Goal: Complete application form

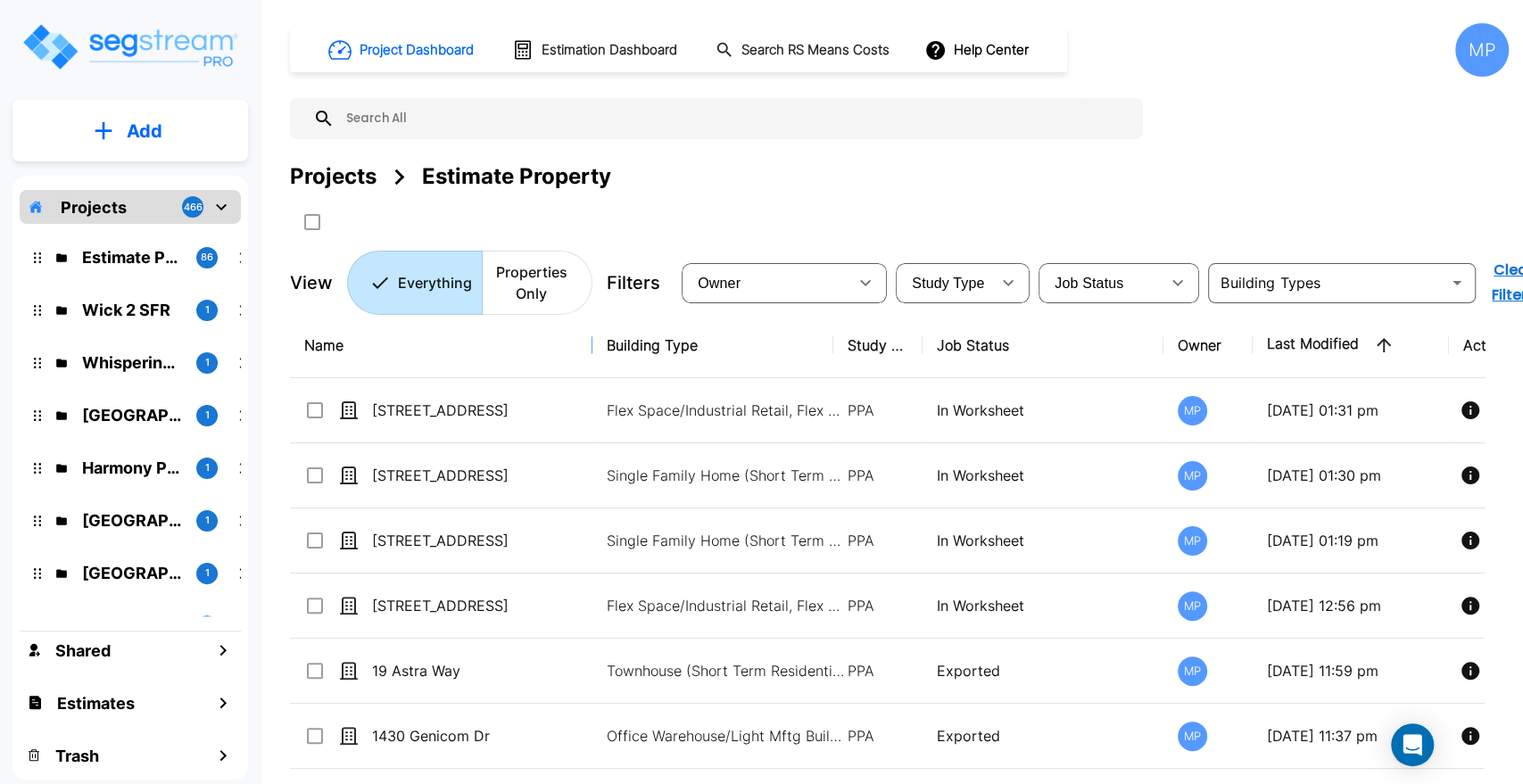
drag, startPoint x: 557, startPoint y: 345, endPoint x: 592, endPoint y: 348, distance: 35.1
click at [441, 113] on input "text" at bounding box center [733, 119] width 799 height 41
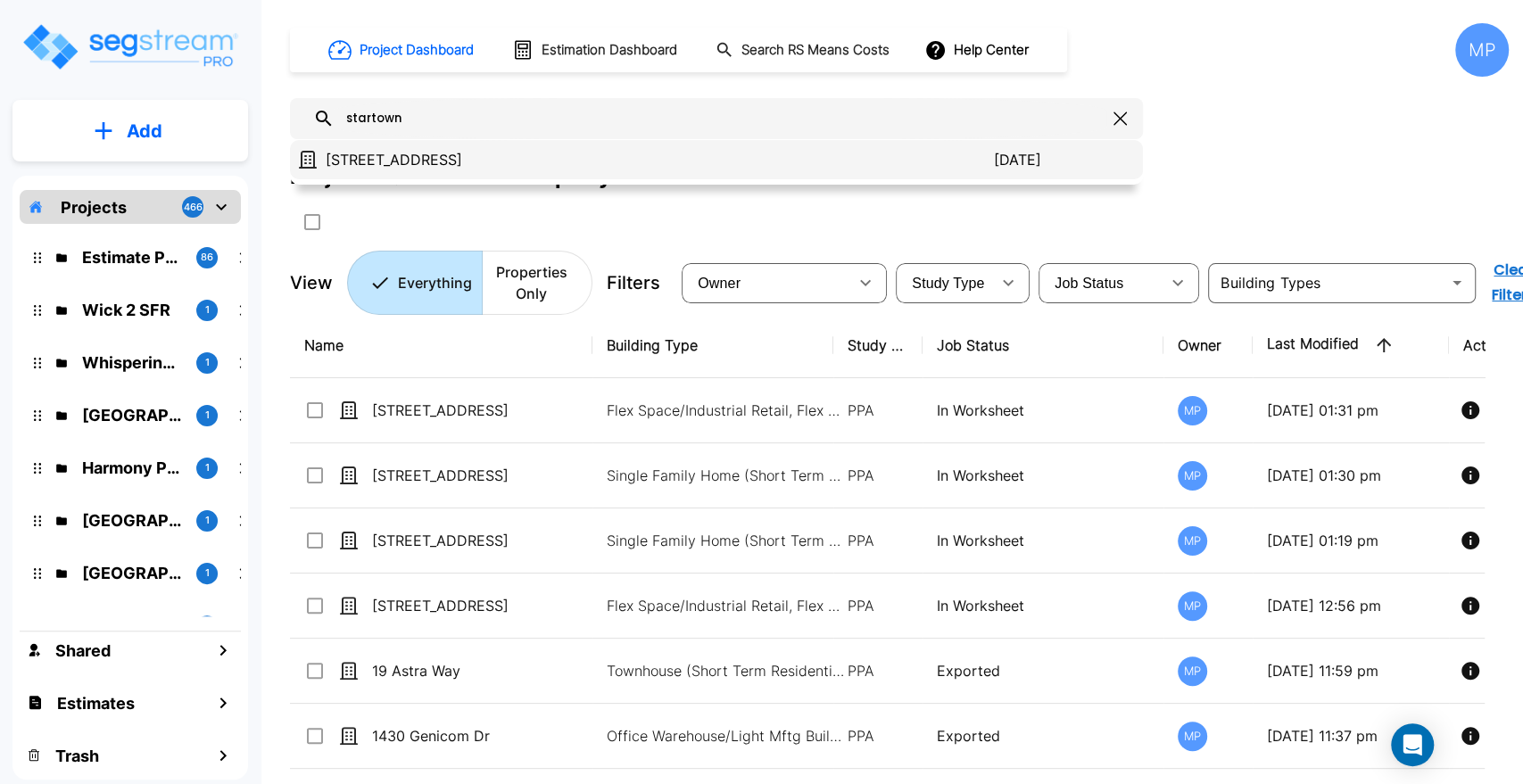
type input "startown"
click at [388, 156] on p "1582 Startown Rd" at bounding box center [660, 160] width 669 height 22
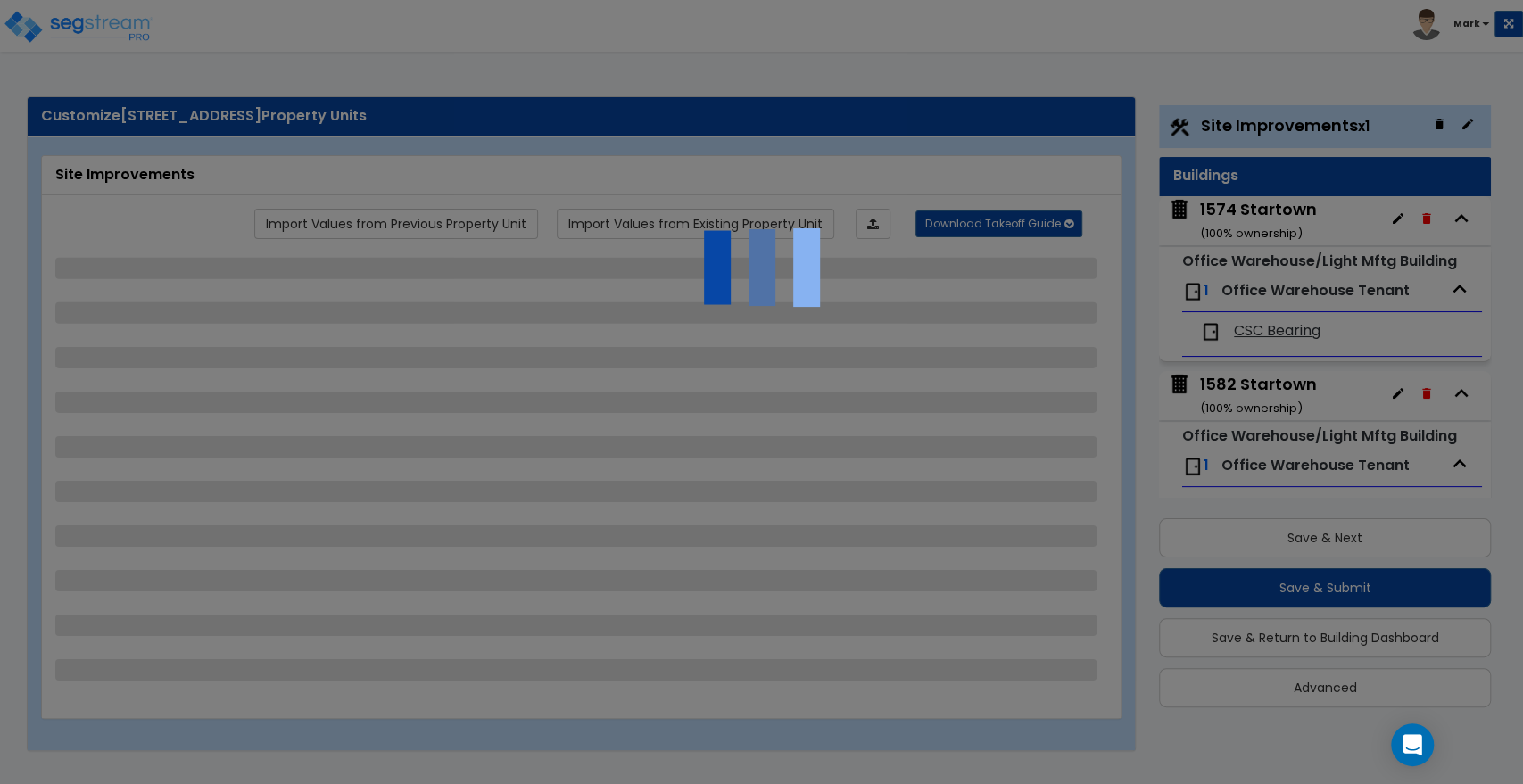
select select "2"
select select "1"
select select "2"
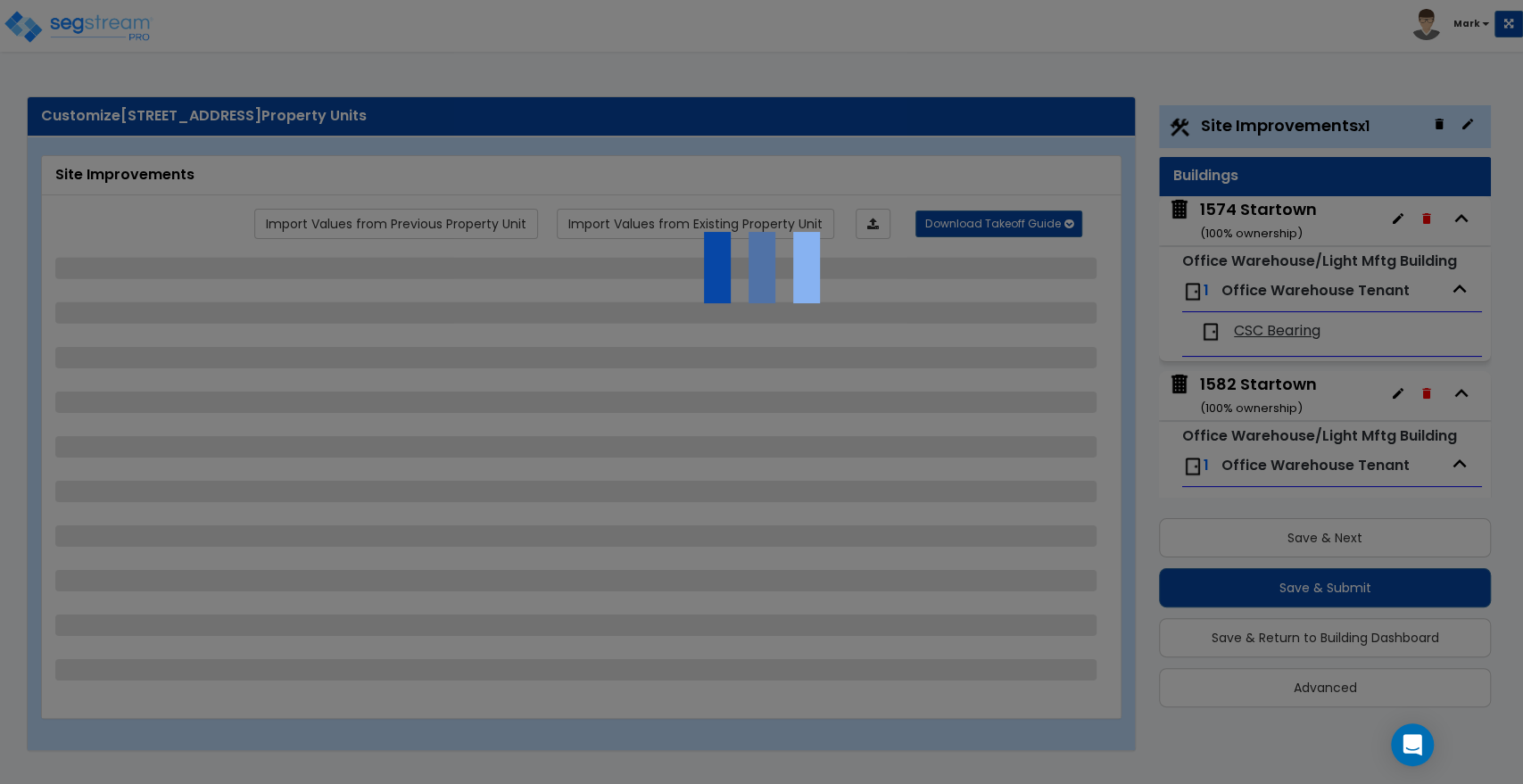
select select "1"
select select "2"
select select "4"
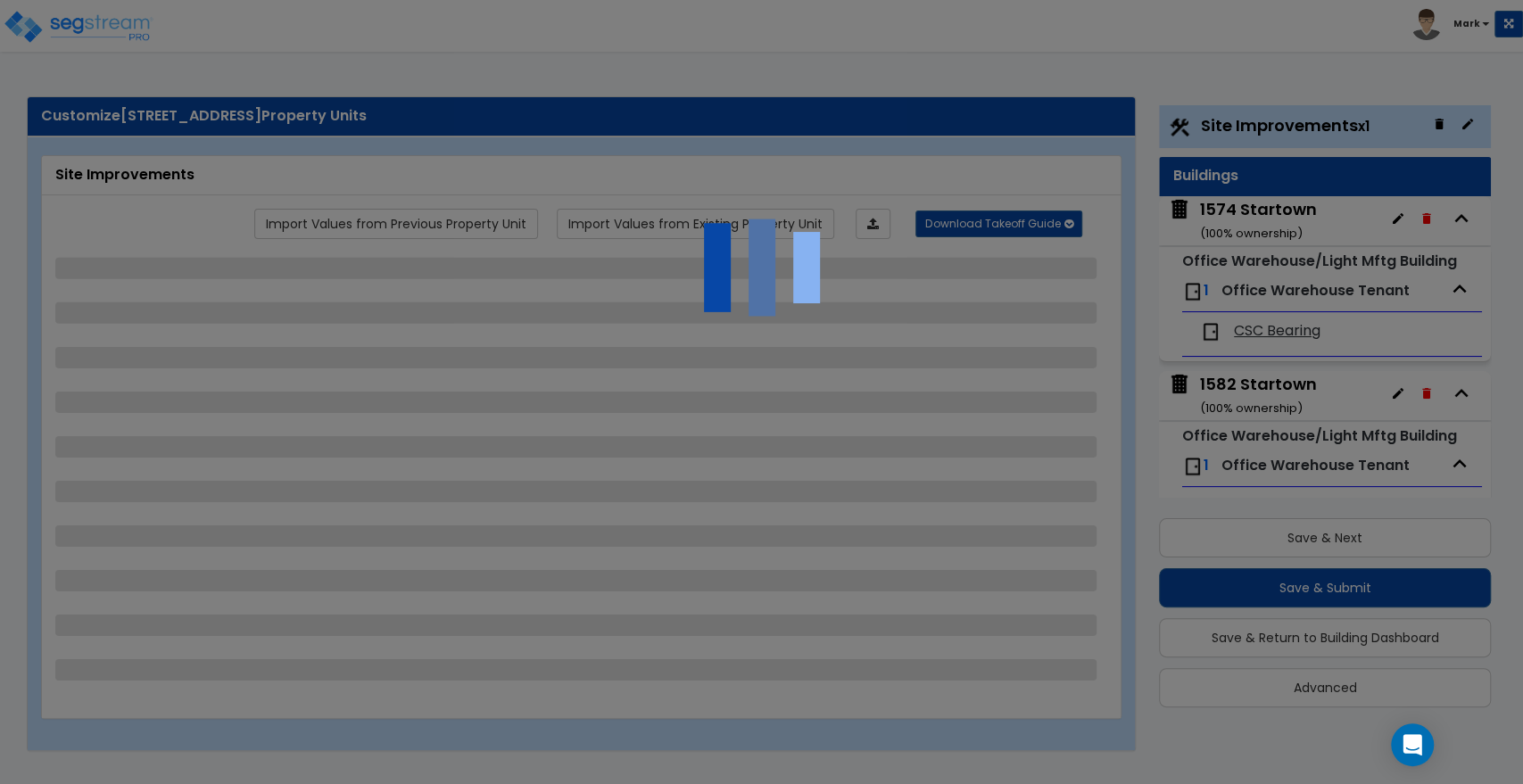
select select "6"
select select "2"
select select "4"
select select "5"
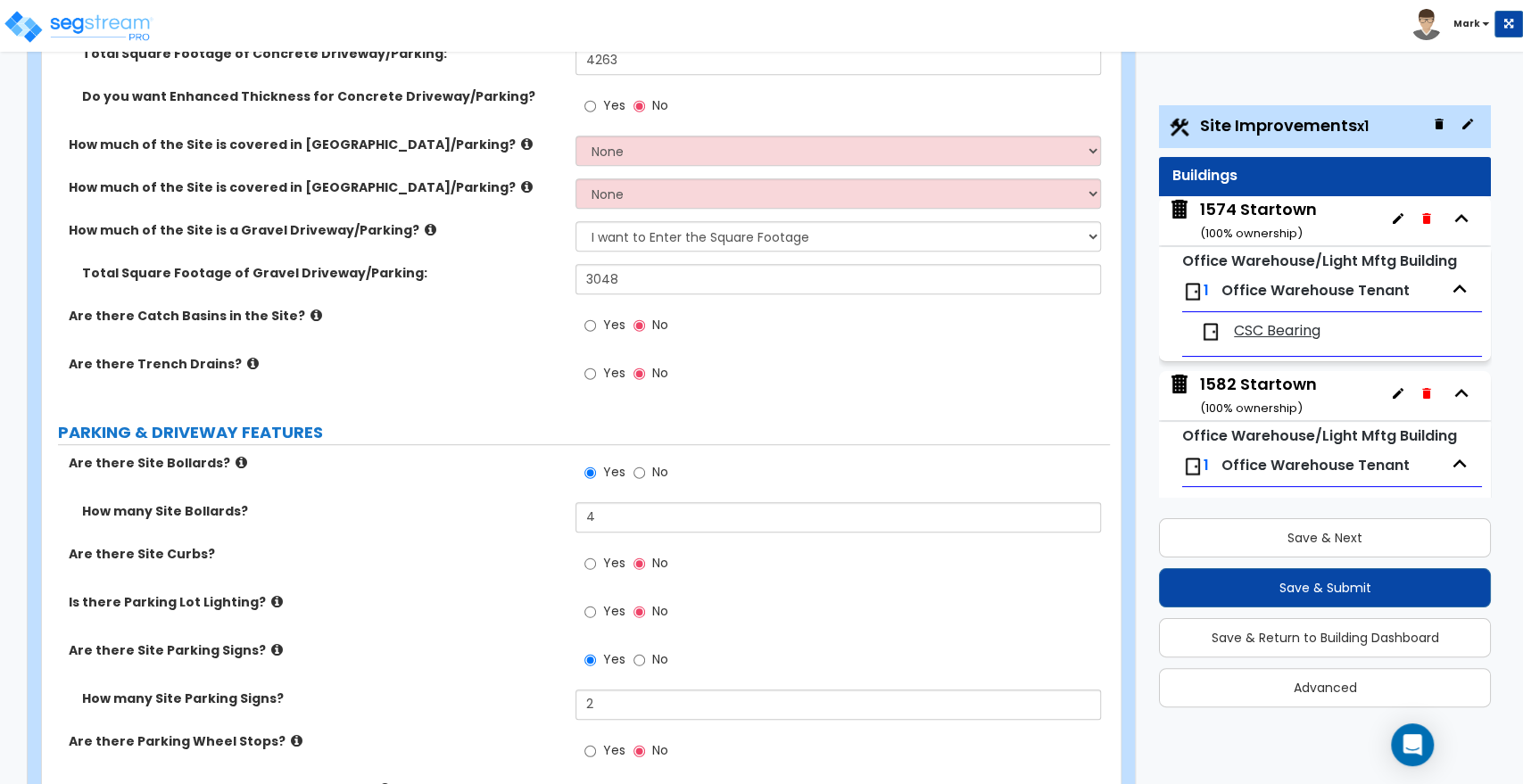
scroll to position [495, 0]
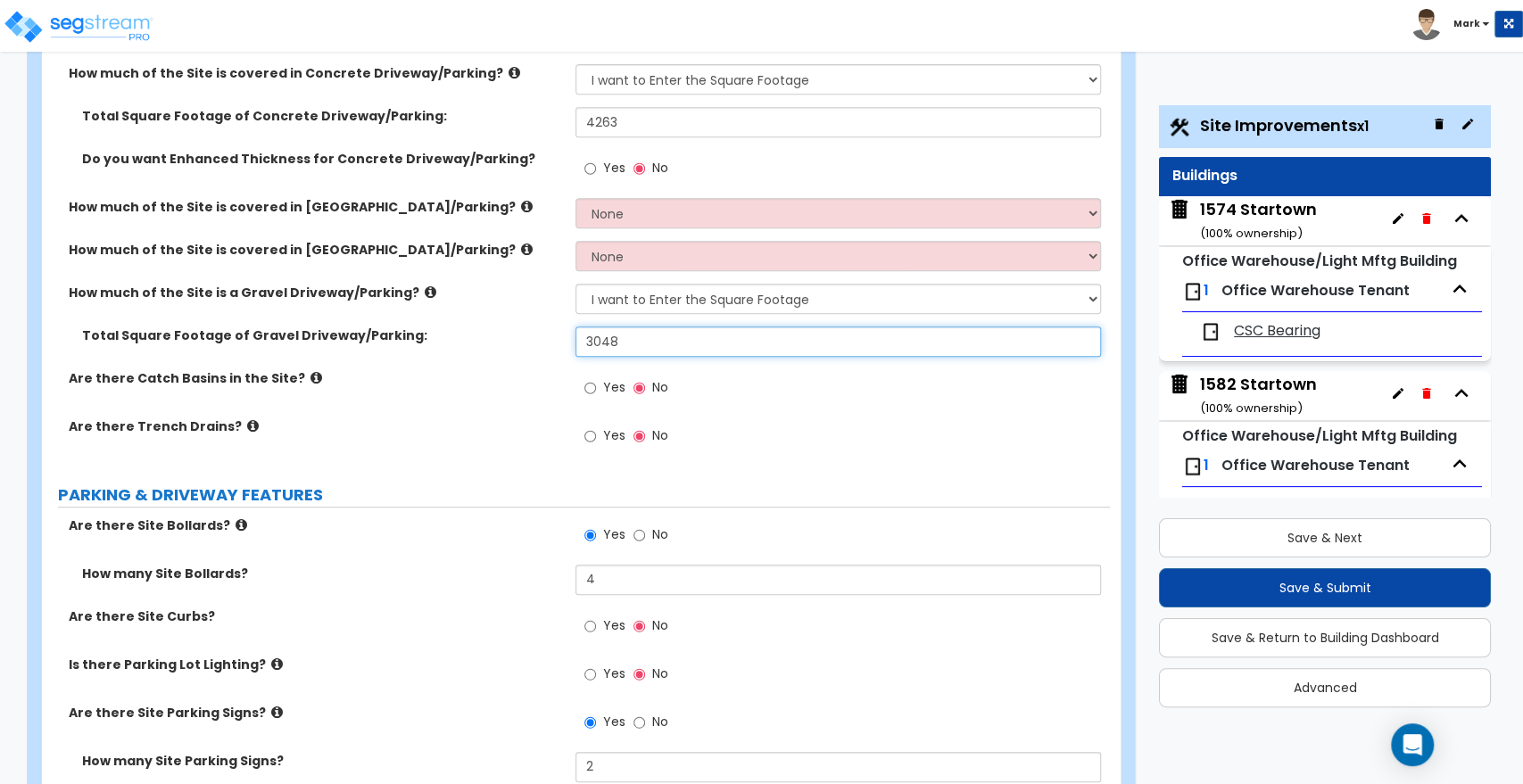
drag, startPoint x: 642, startPoint y: 345, endPoint x: 443, endPoint y: 319, distance: 200.7
click at [445, 336] on div "Total Square Footage of Gravel Driveway/Parking: 3048" at bounding box center [576, 348] width 1068 height 43
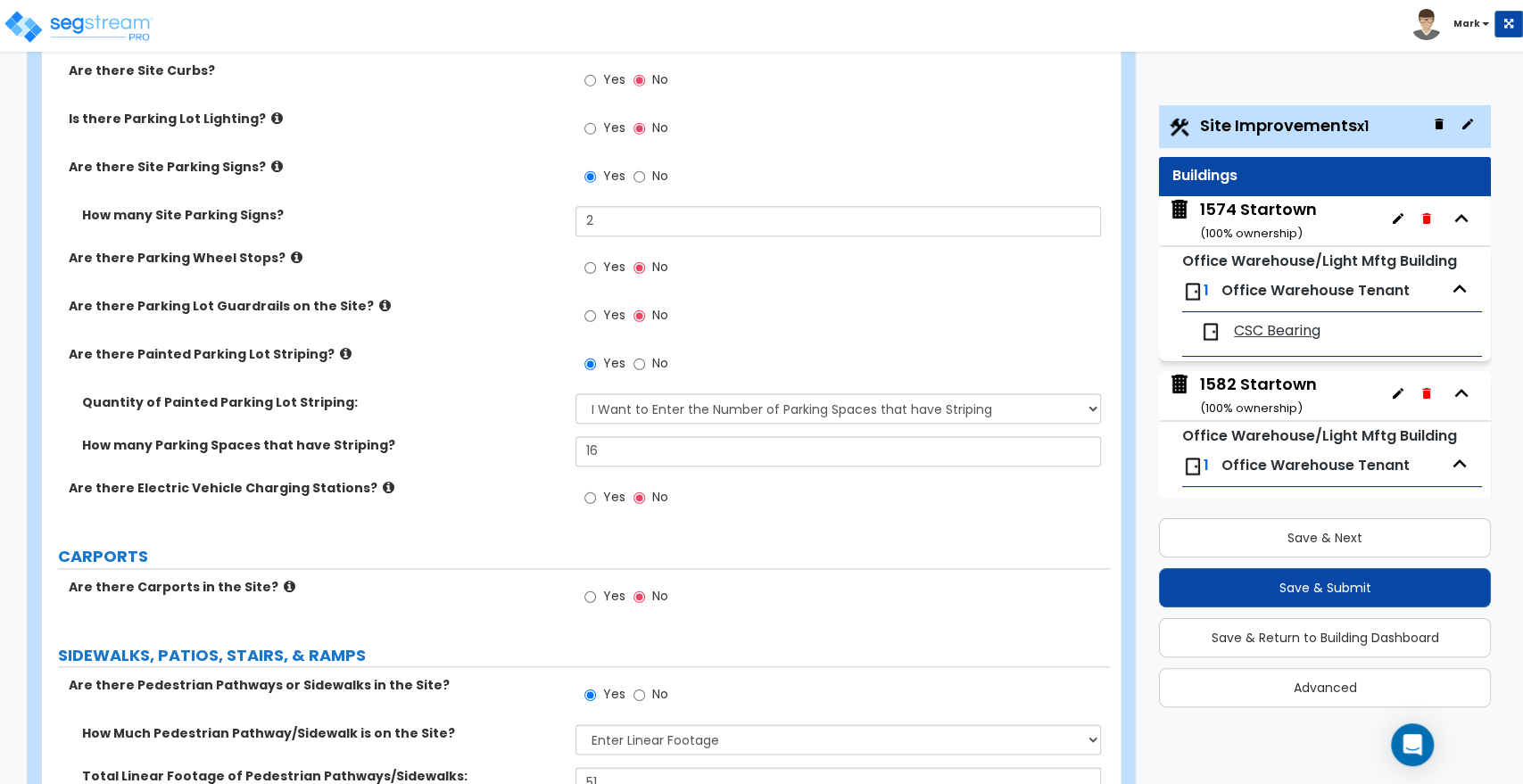
scroll to position [1387, 0]
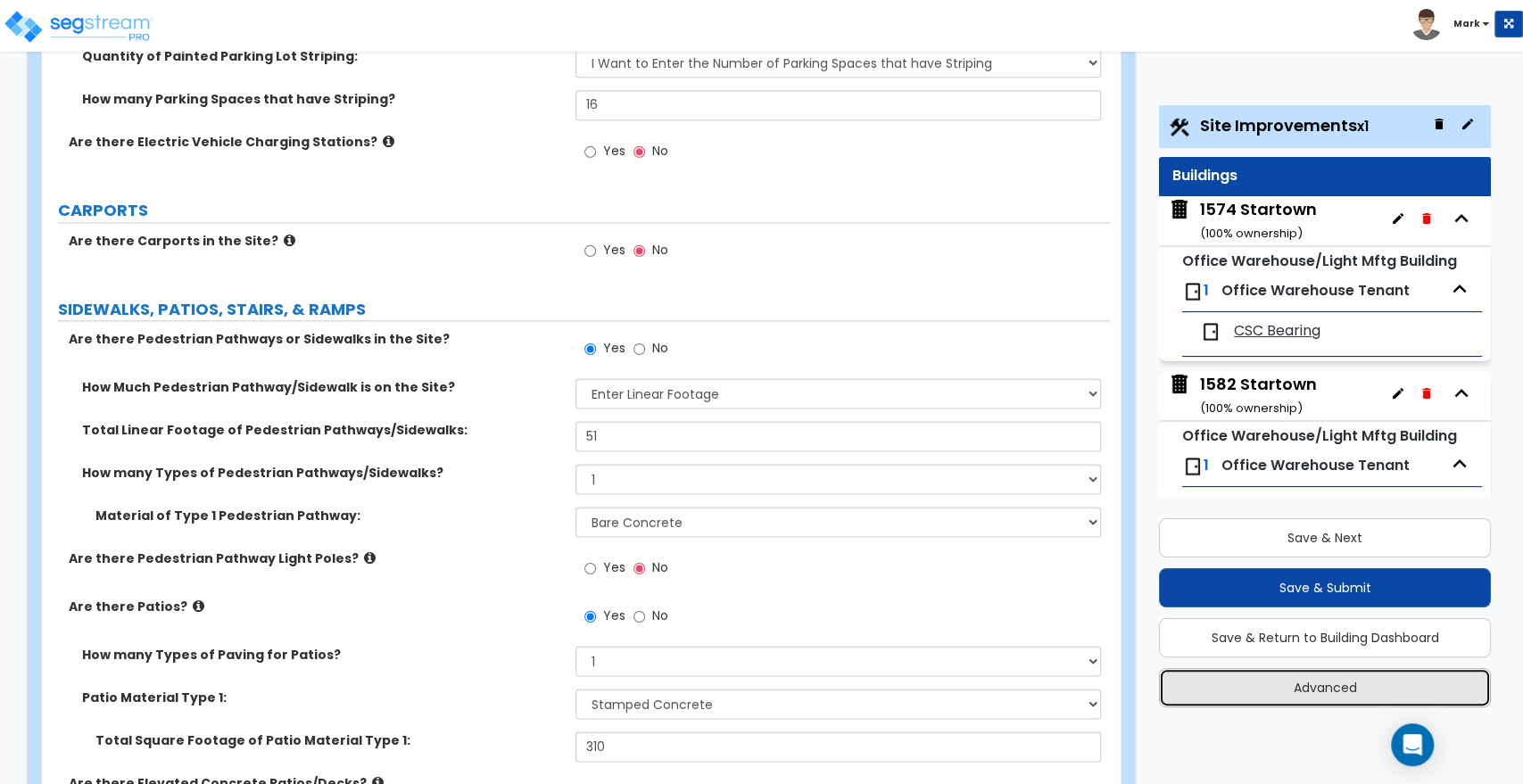
click at [1246, 688] on button "Advanced" at bounding box center [1324, 688] width 331 height 39
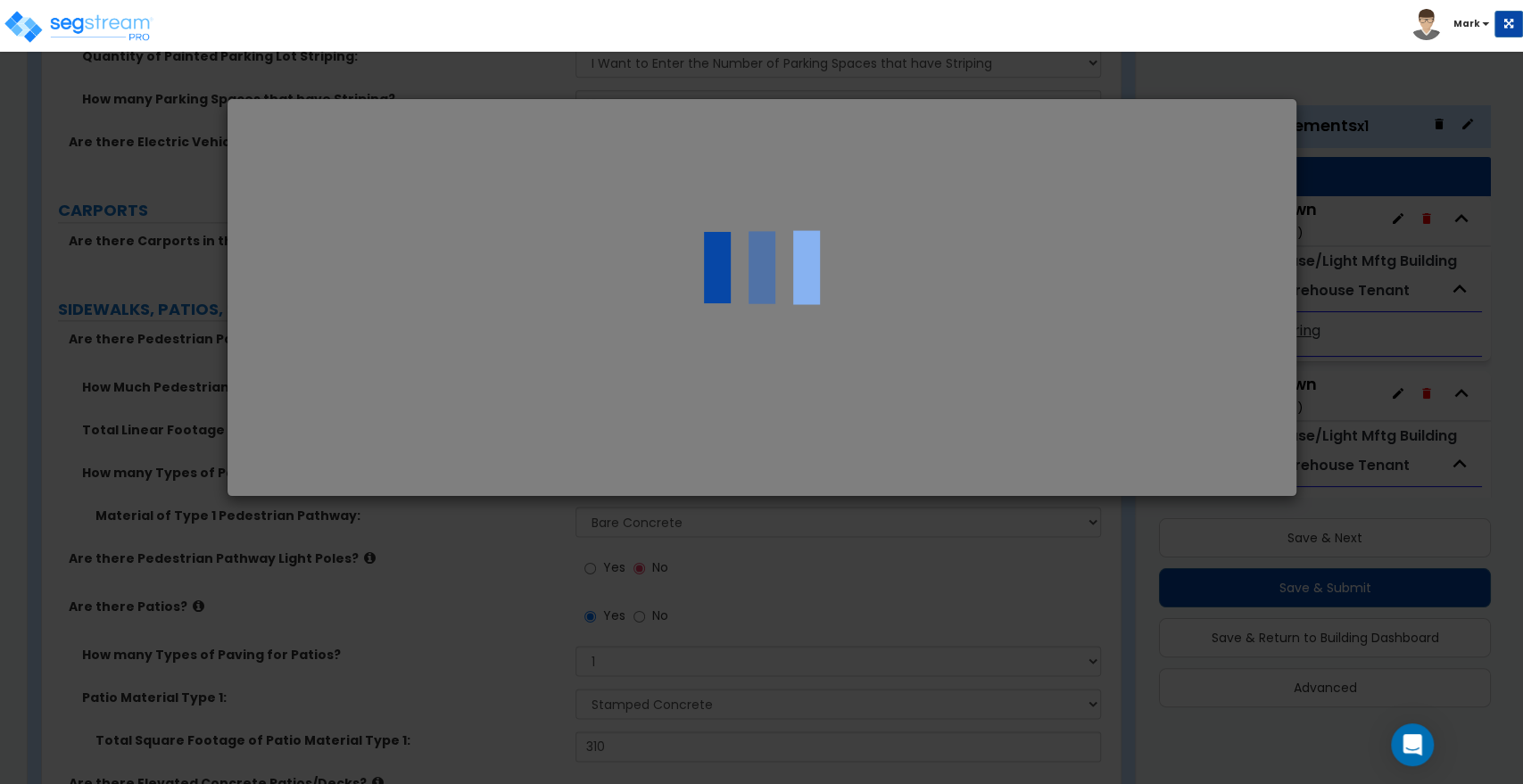
select select "NC"
select select "2020"
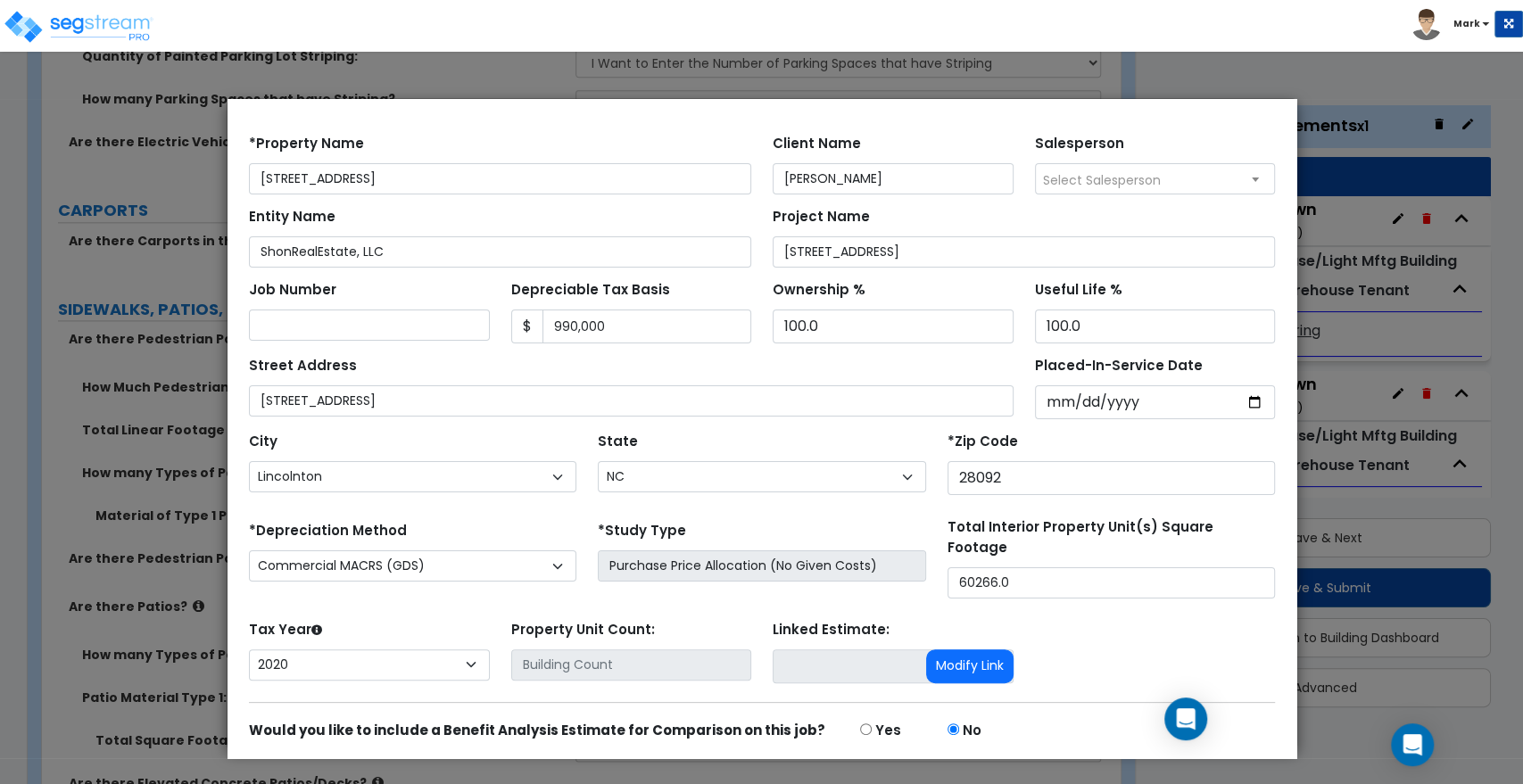
scroll to position [0, 0]
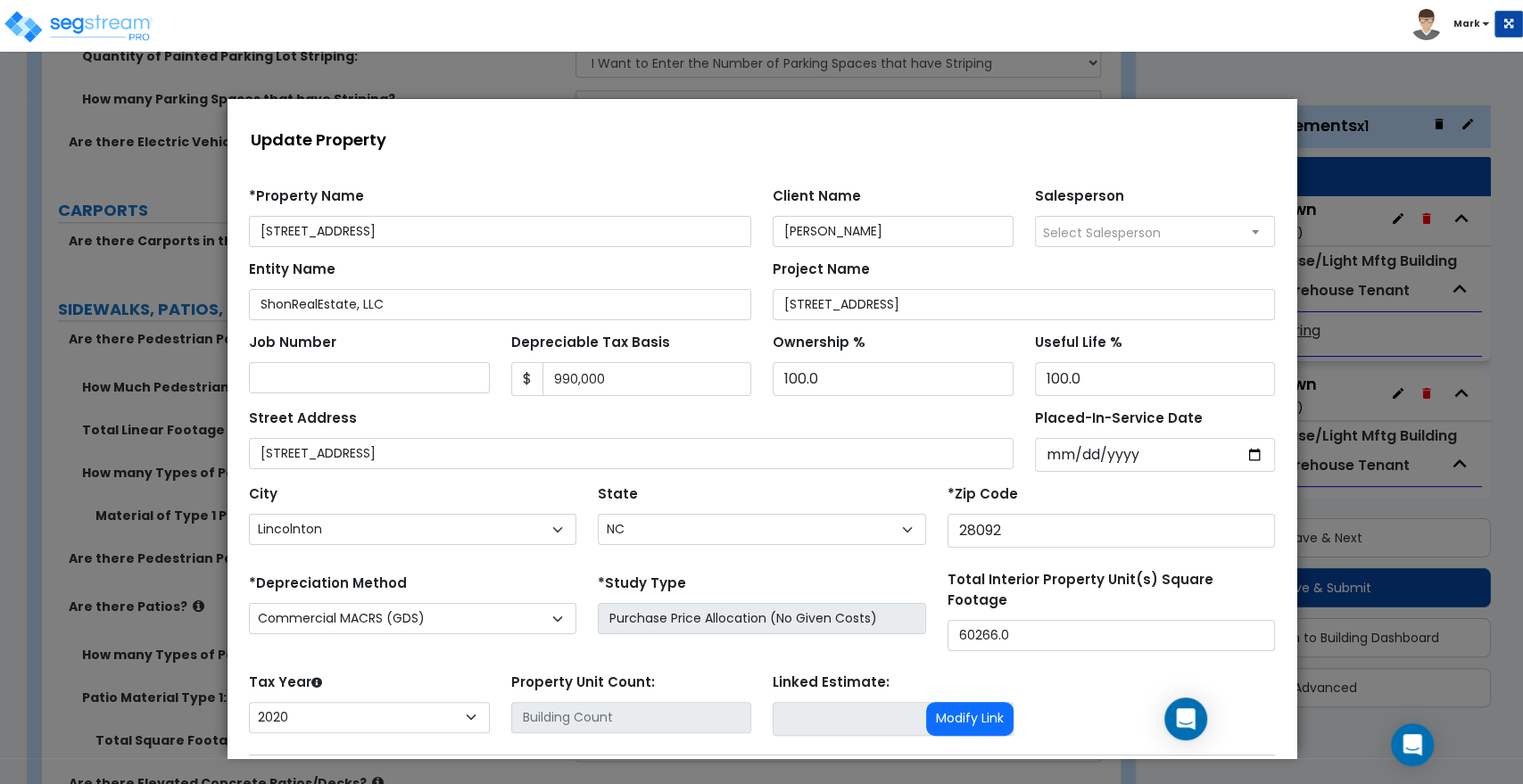
click at [1260, 69] on div at bounding box center [762, 392] width 1523 height 784
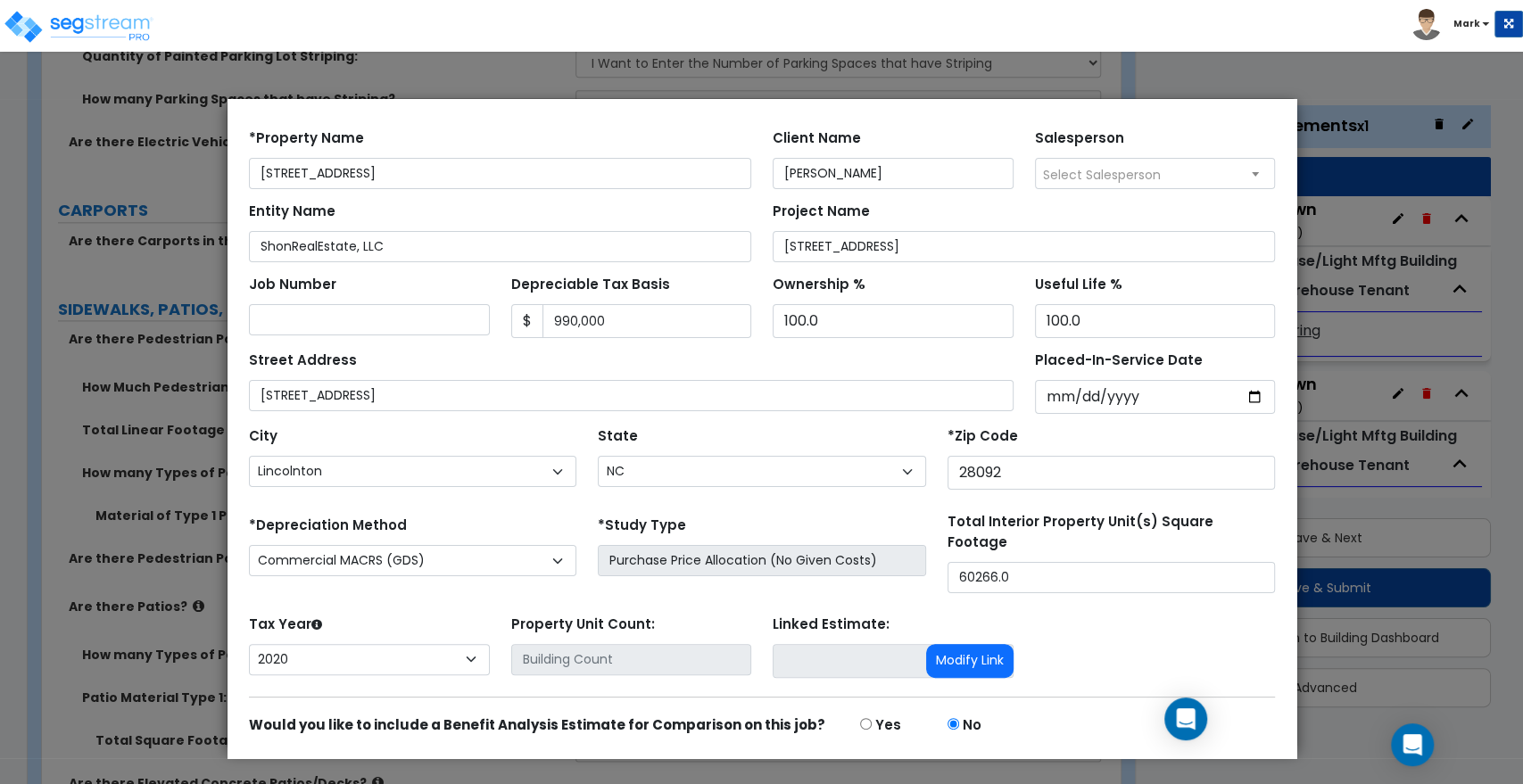
scroll to position [111, 0]
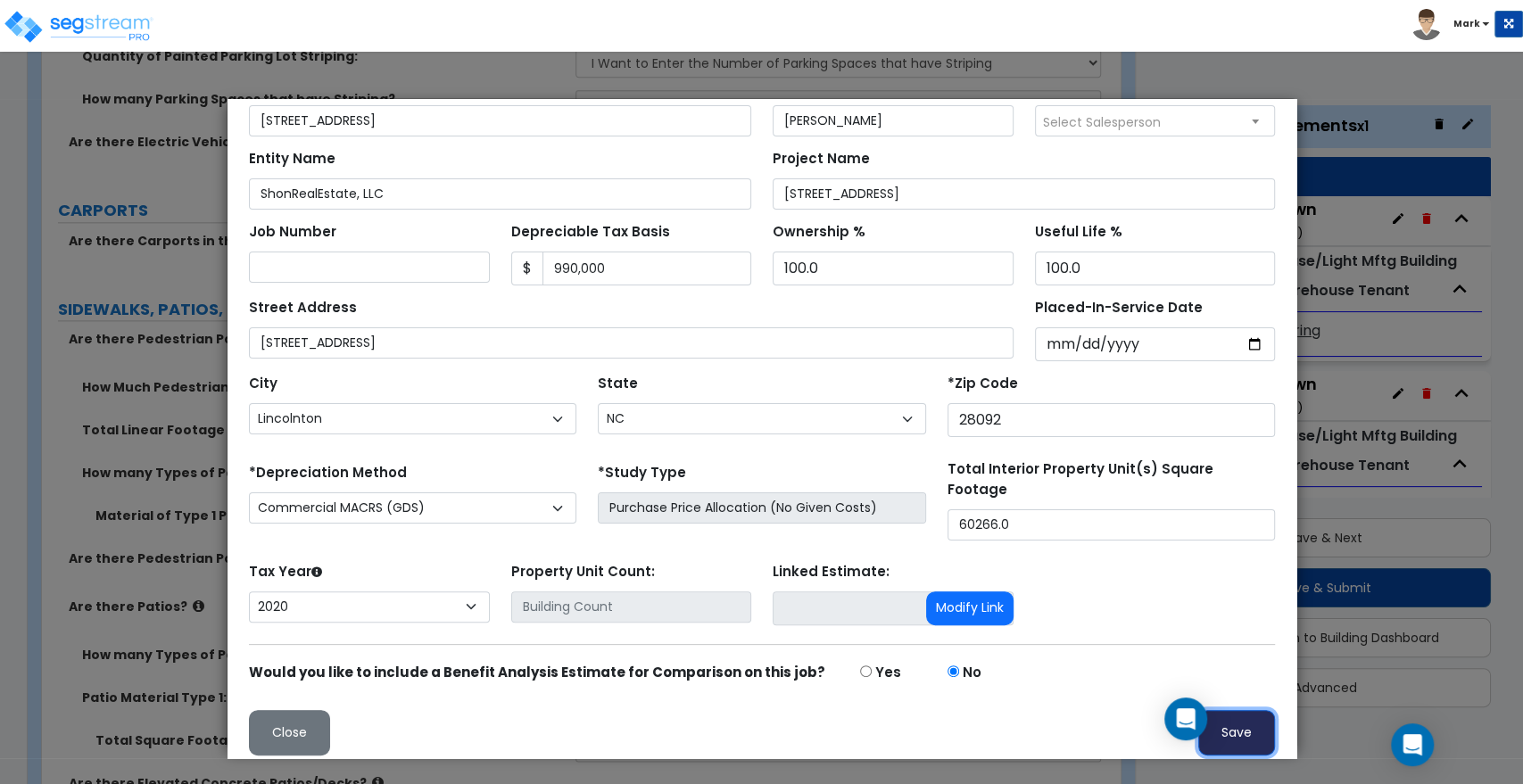
click at [1227, 720] on button "Save" at bounding box center [1236, 732] width 77 height 45
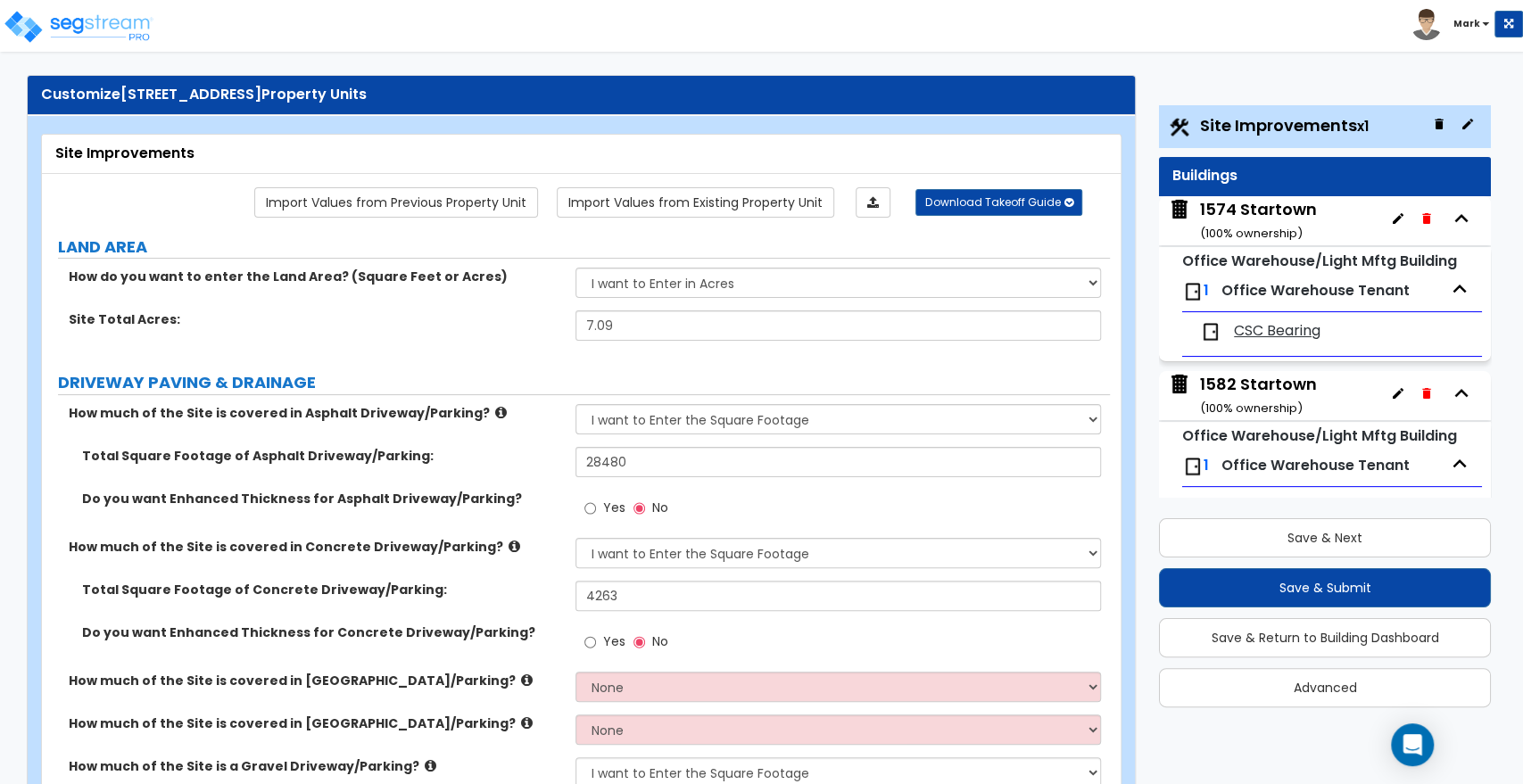
scroll to position [0, 0]
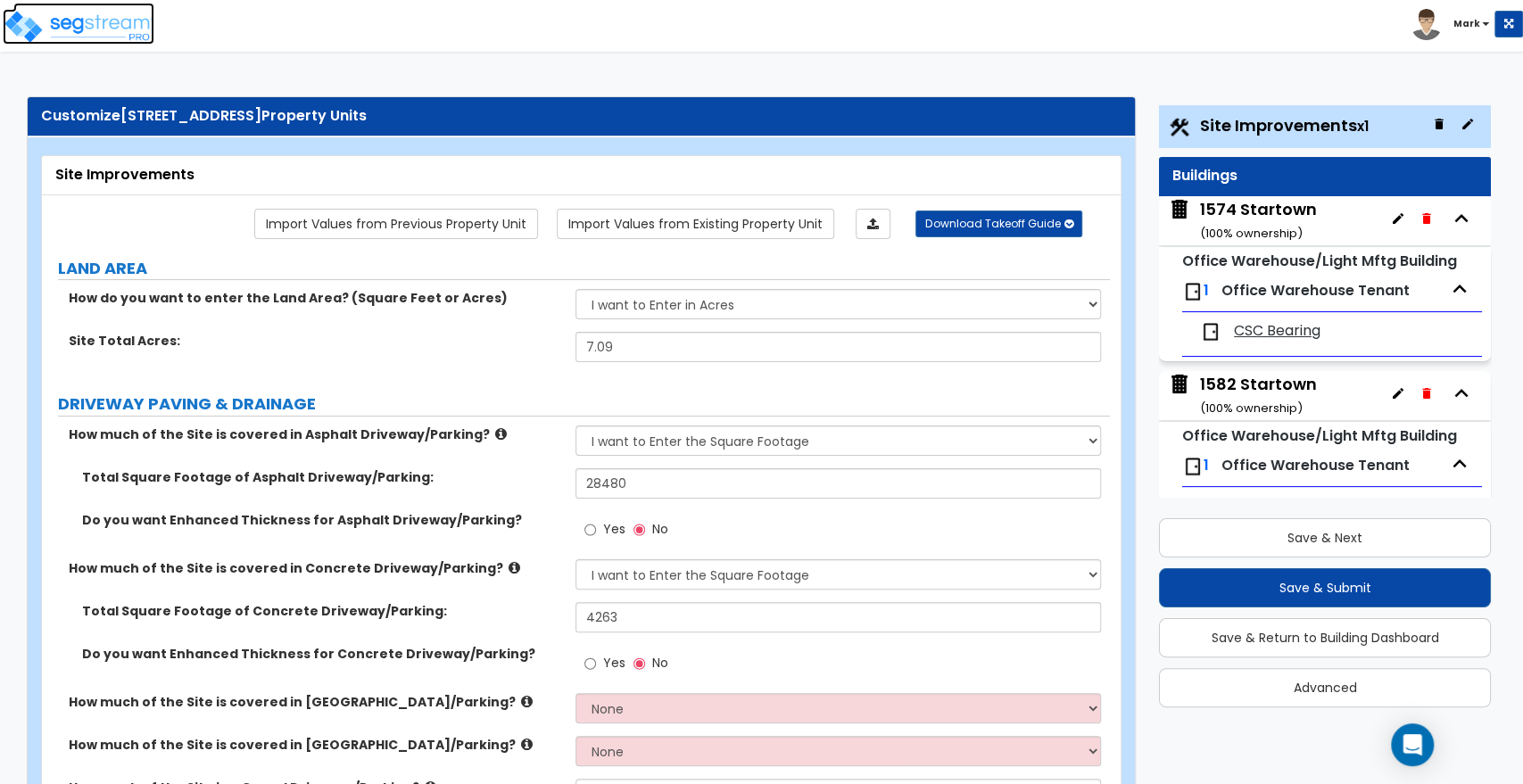
click at [34, 23] on img at bounding box center [79, 27] width 152 height 36
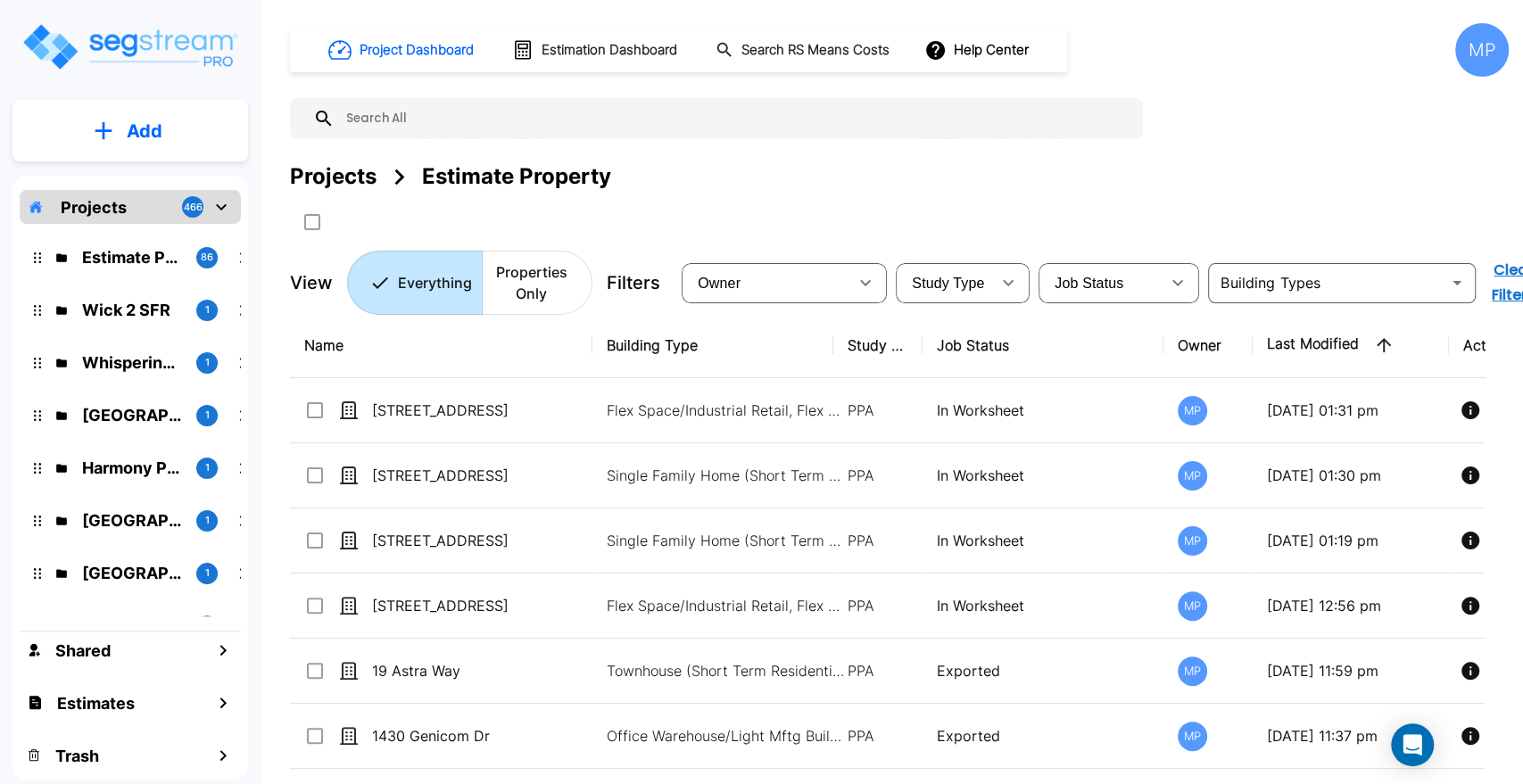
click at [111, 133] on icon "mailbox folders" at bounding box center [103, 131] width 18 height 19
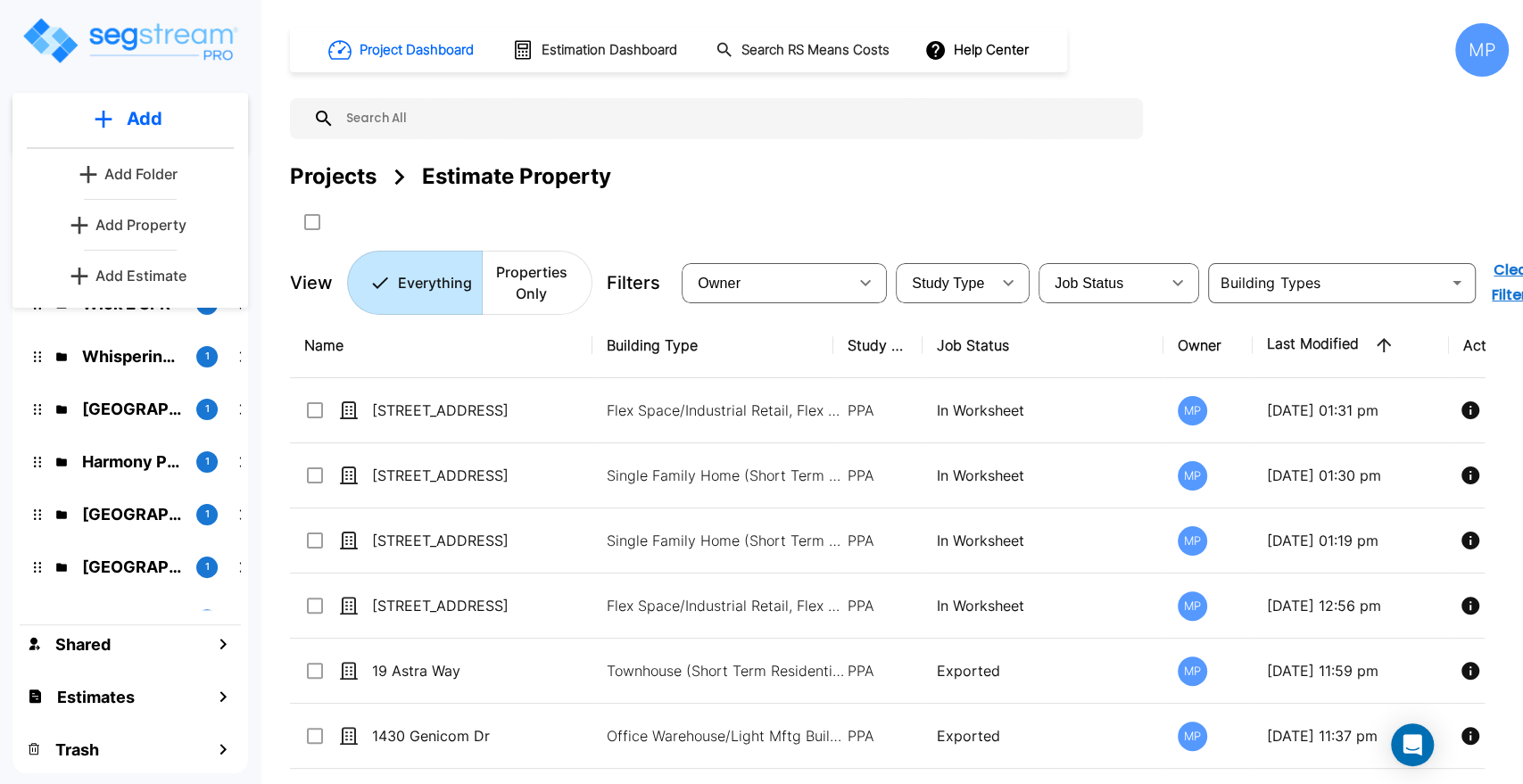
scroll to position [8, 0]
click at [142, 223] on p "Add Property" at bounding box center [141, 223] width 91 height 22
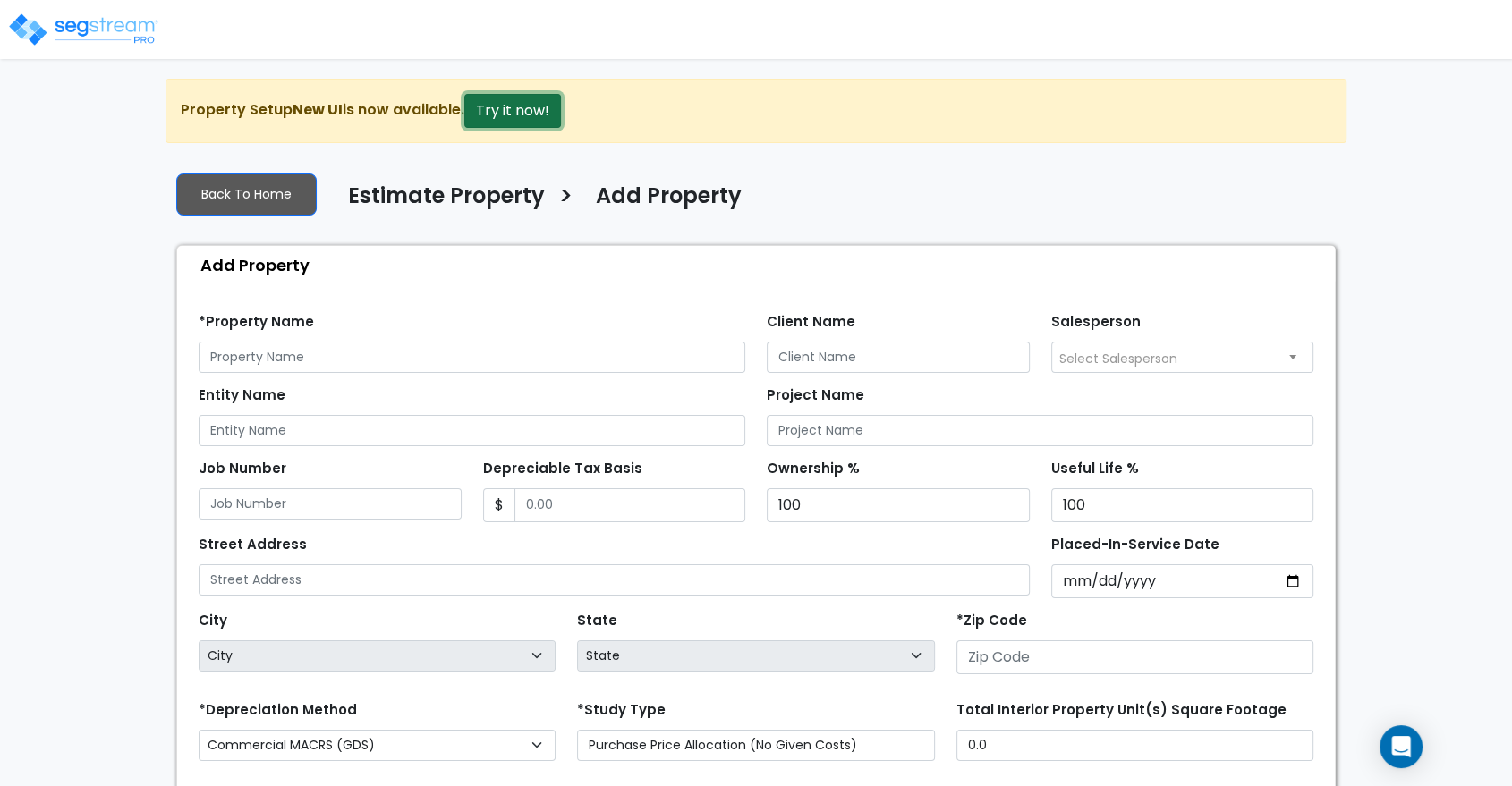
click at [518, 108] on button "Try it now!" at bounding box center [512, 111] width 97 height 34
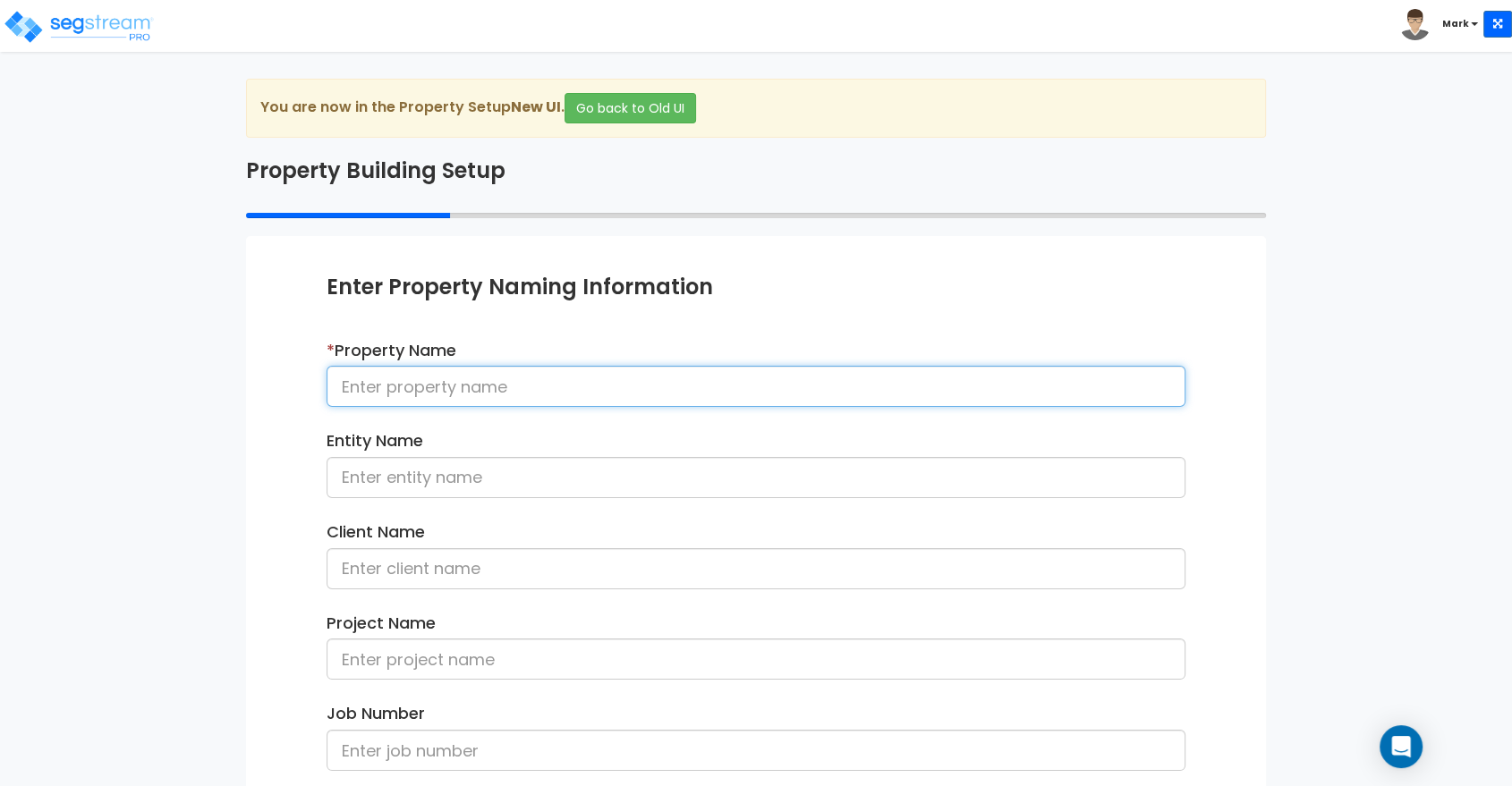
click at [403, 393] on input at bounding box center [756, 387] width 859 height 41
type input "[STREET_ADDRESS][PERSON_NAME]"
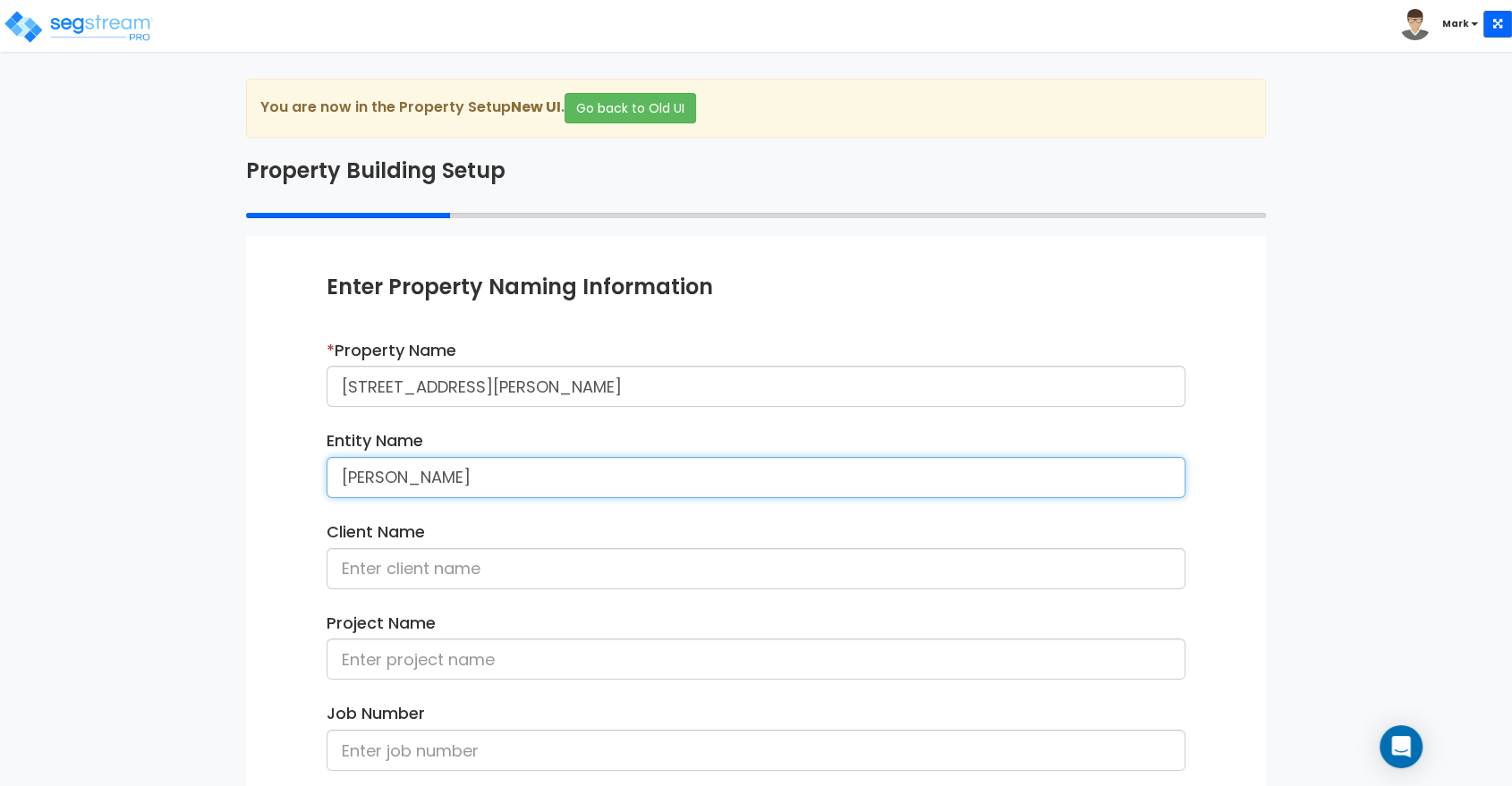
type input "ShonRealEstate, LLC"
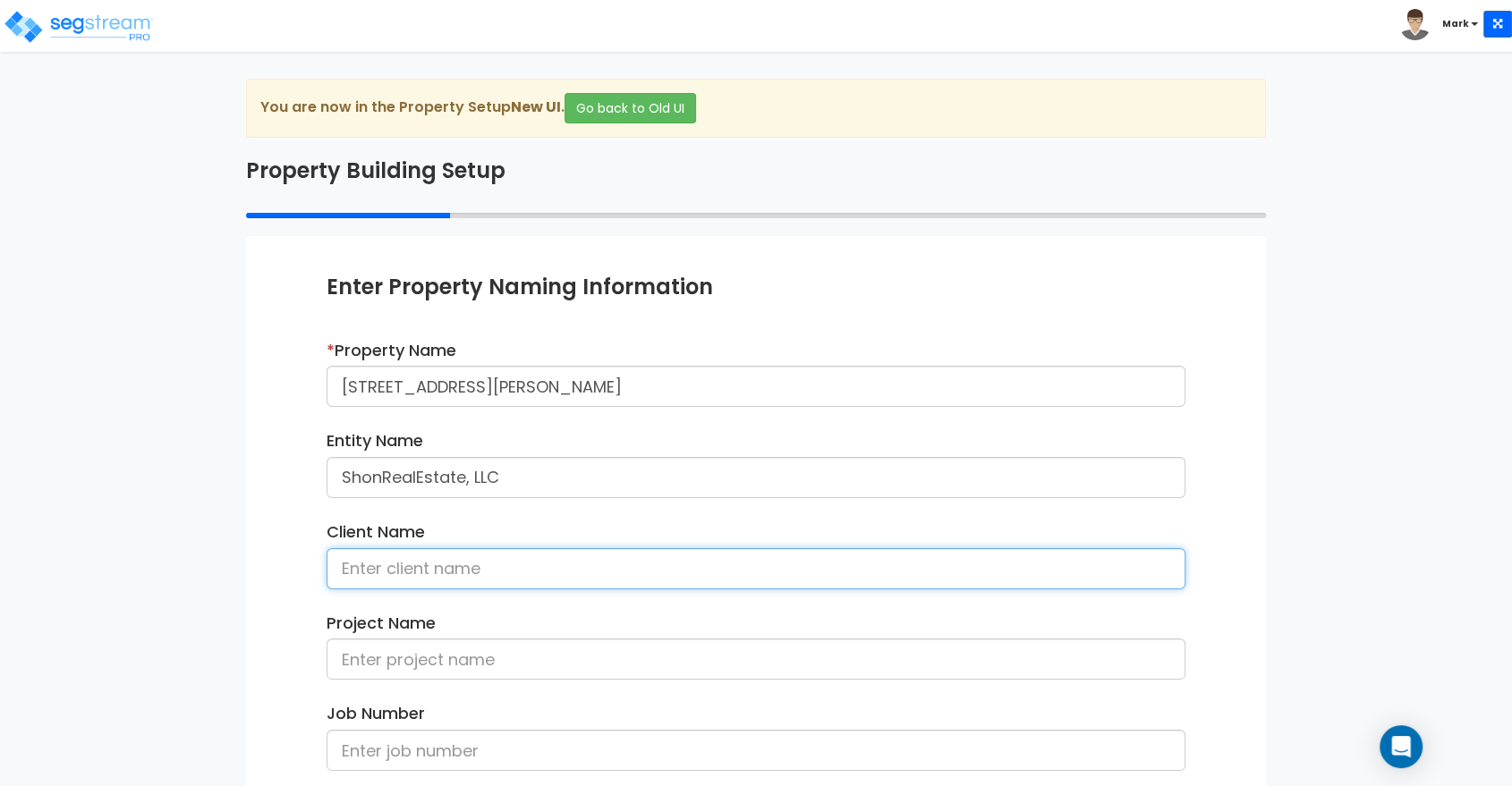
click at [441, 568] on input at bounding box center [756, 569] width 859 height 41
type input "[PERSON_NAME]"
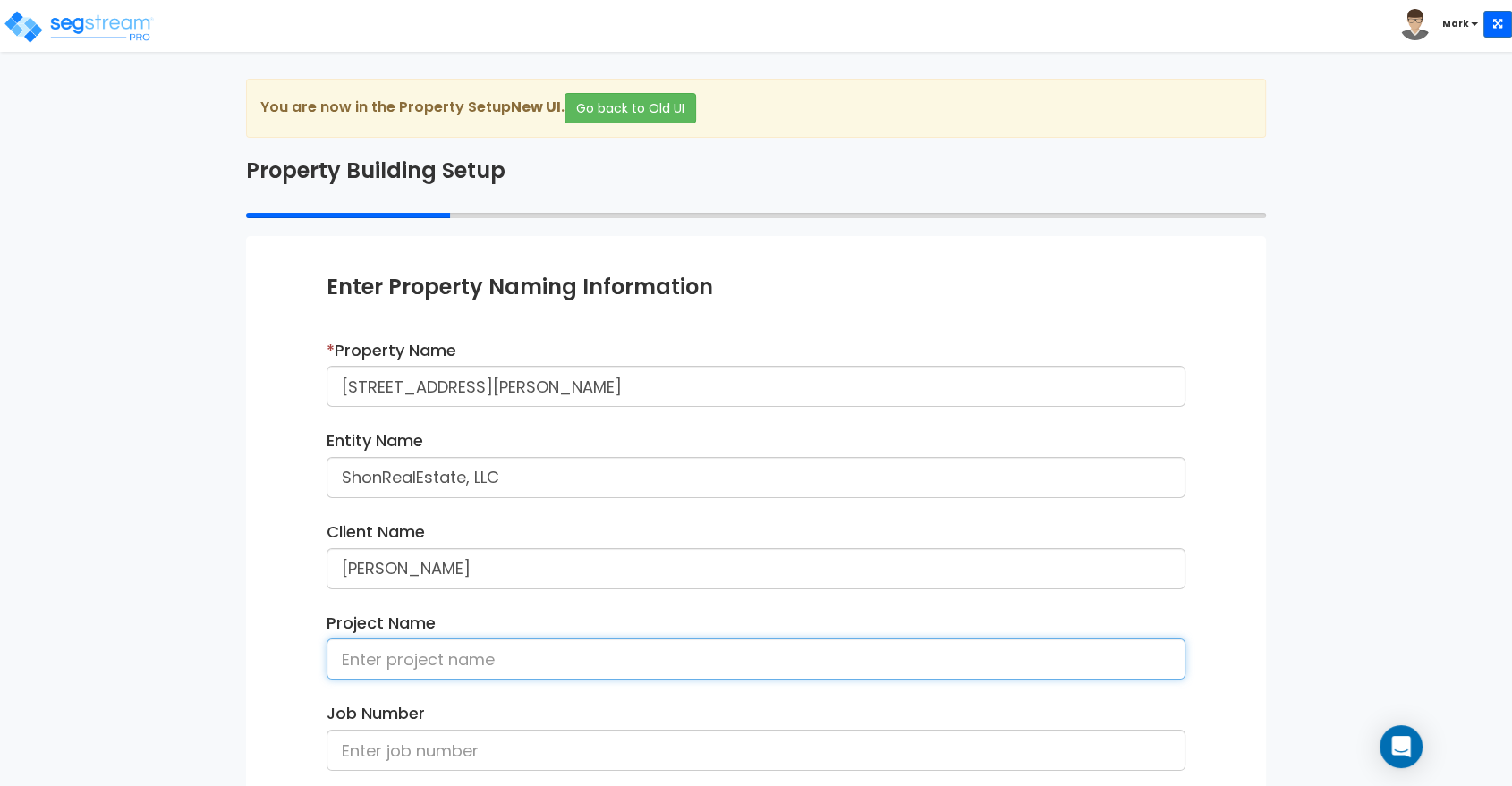
click at [375, 671] on input at bounding box center [756, 659] width 859 height 41
type input "[STREET_ADDRESS]"
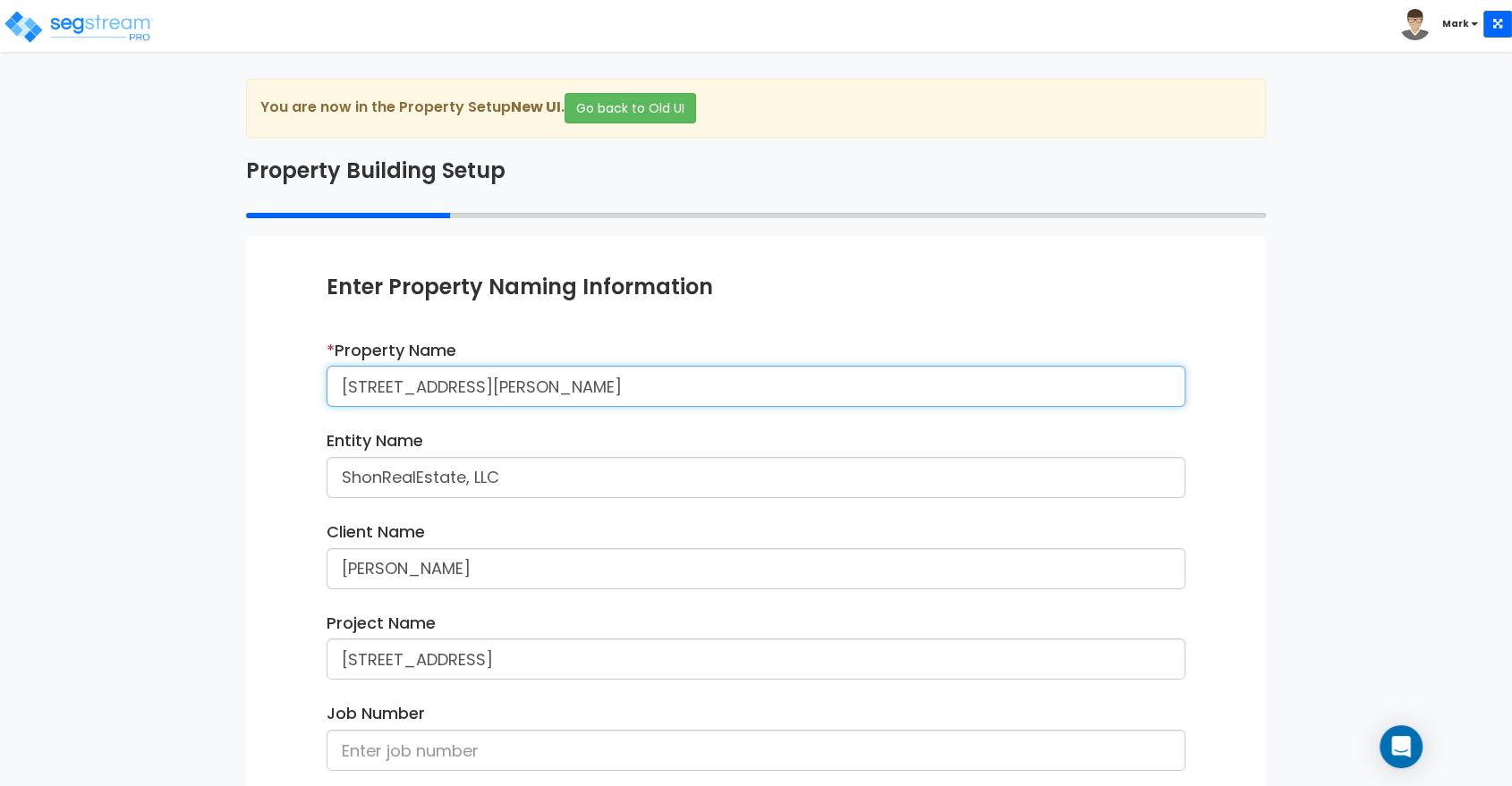
click at [539, 377] on input "[STREET_ADDRESS][PERSON_NAME]" at bounding box center [756, 387] width 859 height 41
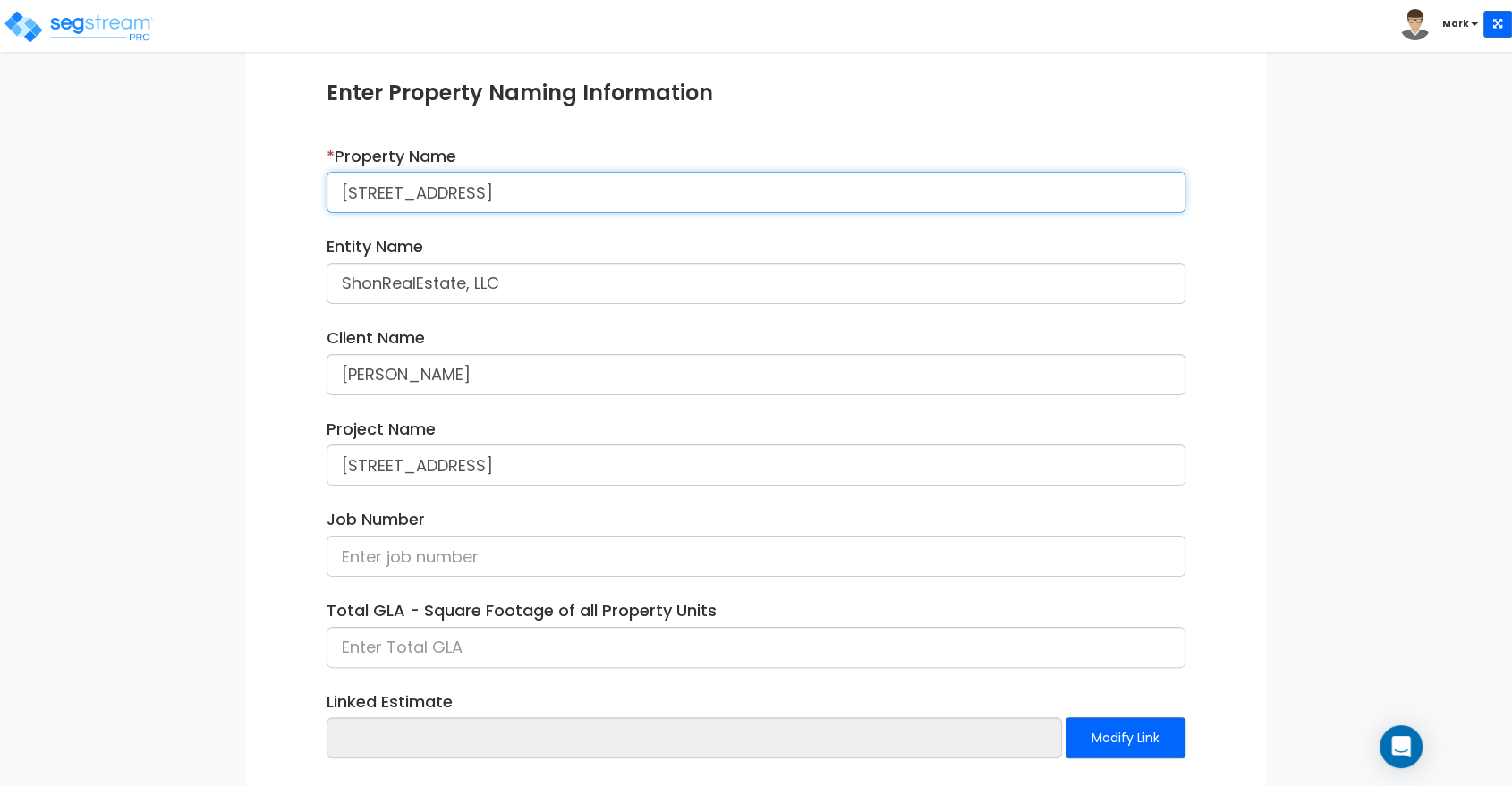
scroll to position [199, 0]
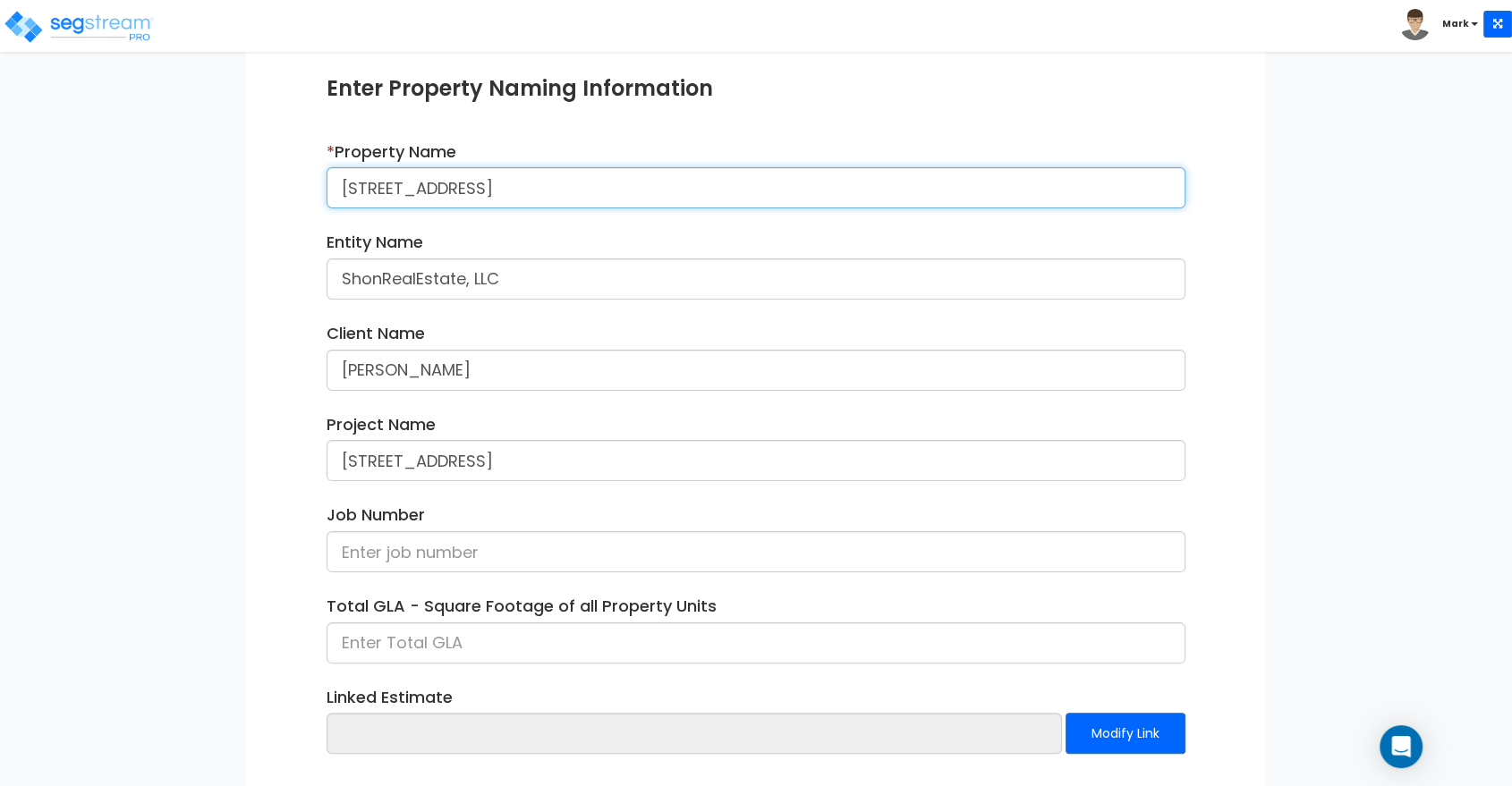
type input "2230 E Franklin Blvd"
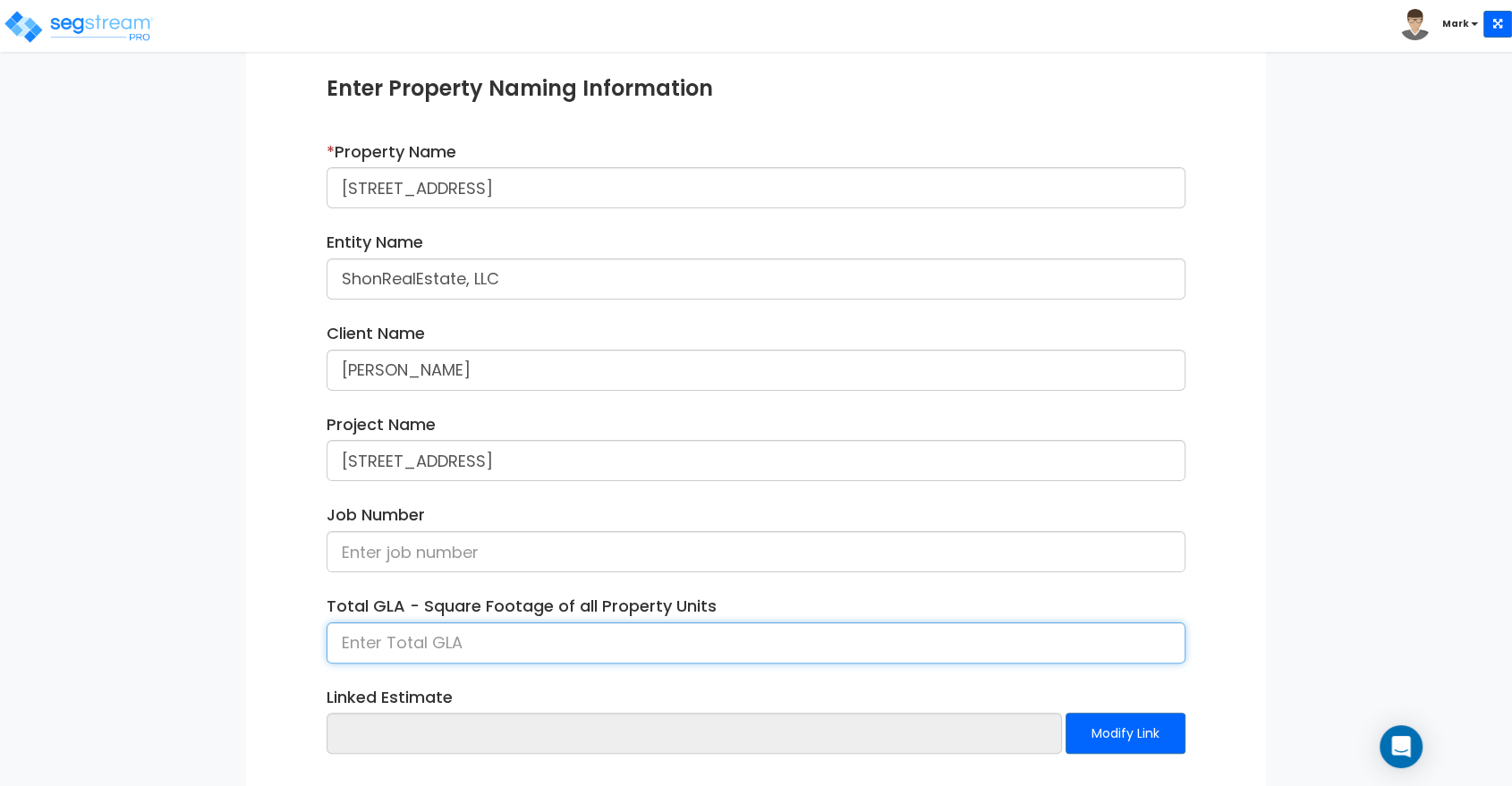
click at [462, 649] on input at bounding box center [756, 643] width 859 height 41
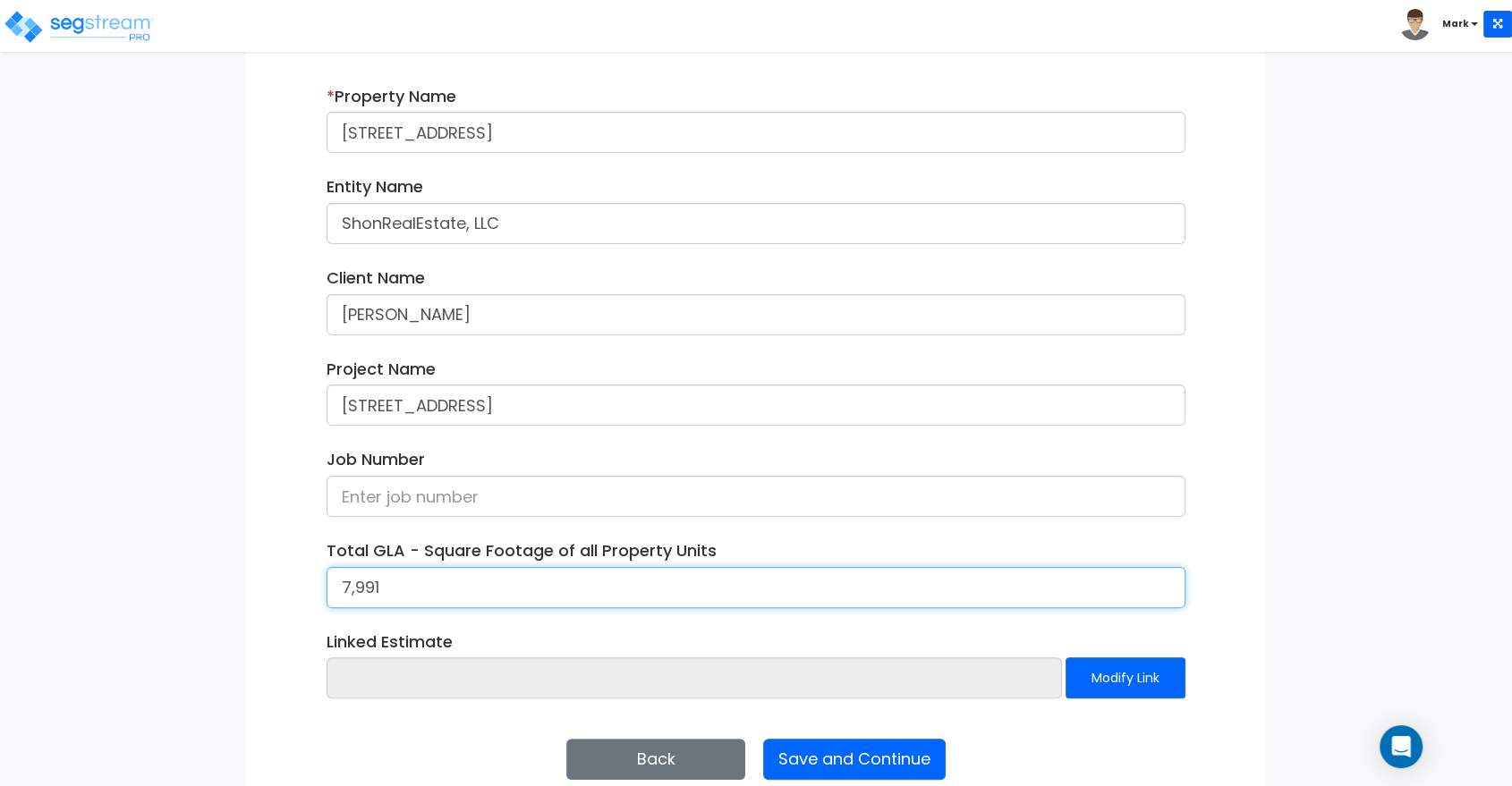
scroll to position [282, 0]
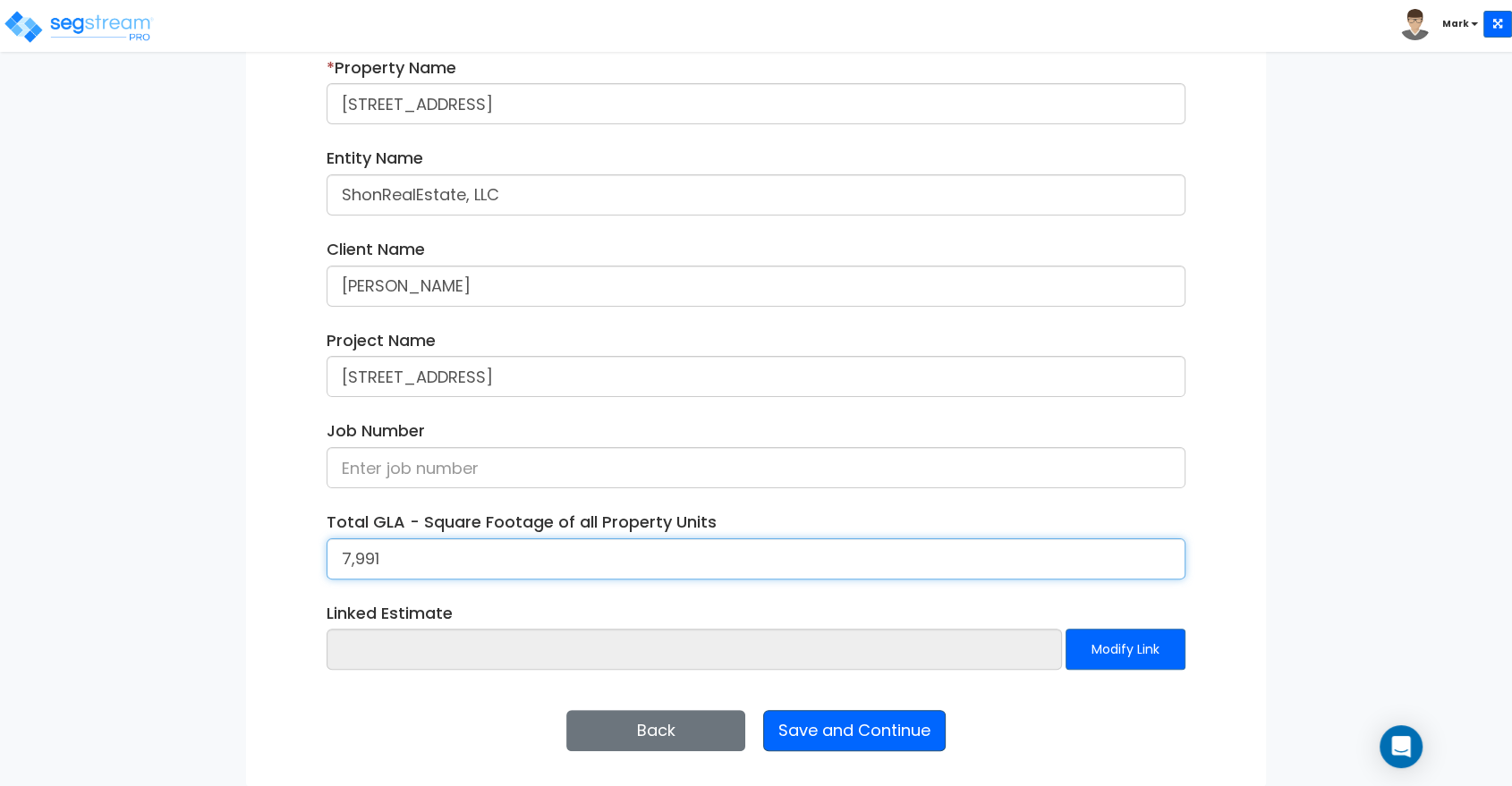
type input "7,991"
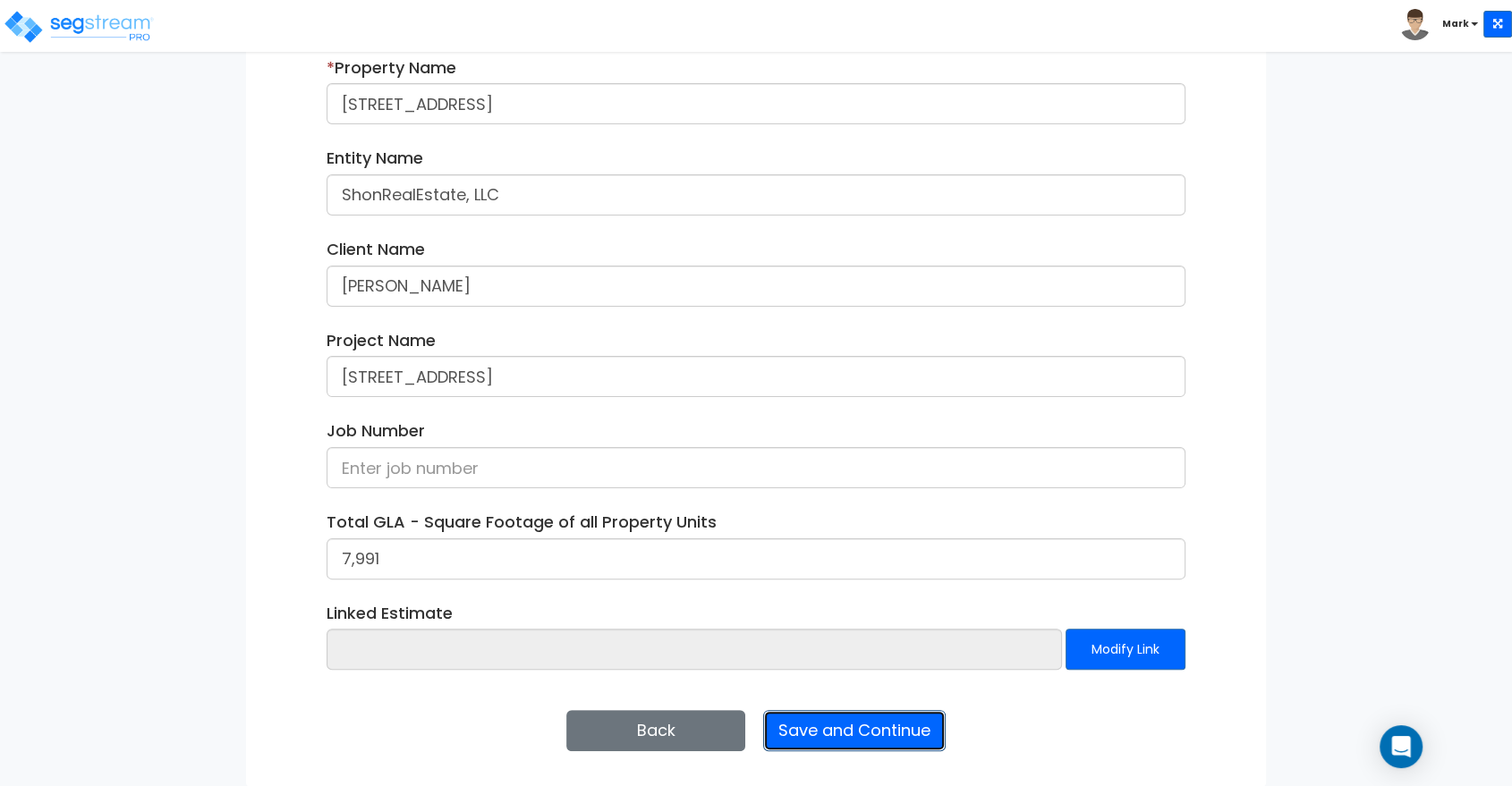
click at [885, 732] on button "Save and Continue" at bounding box center [854, 730] width 183 height 41
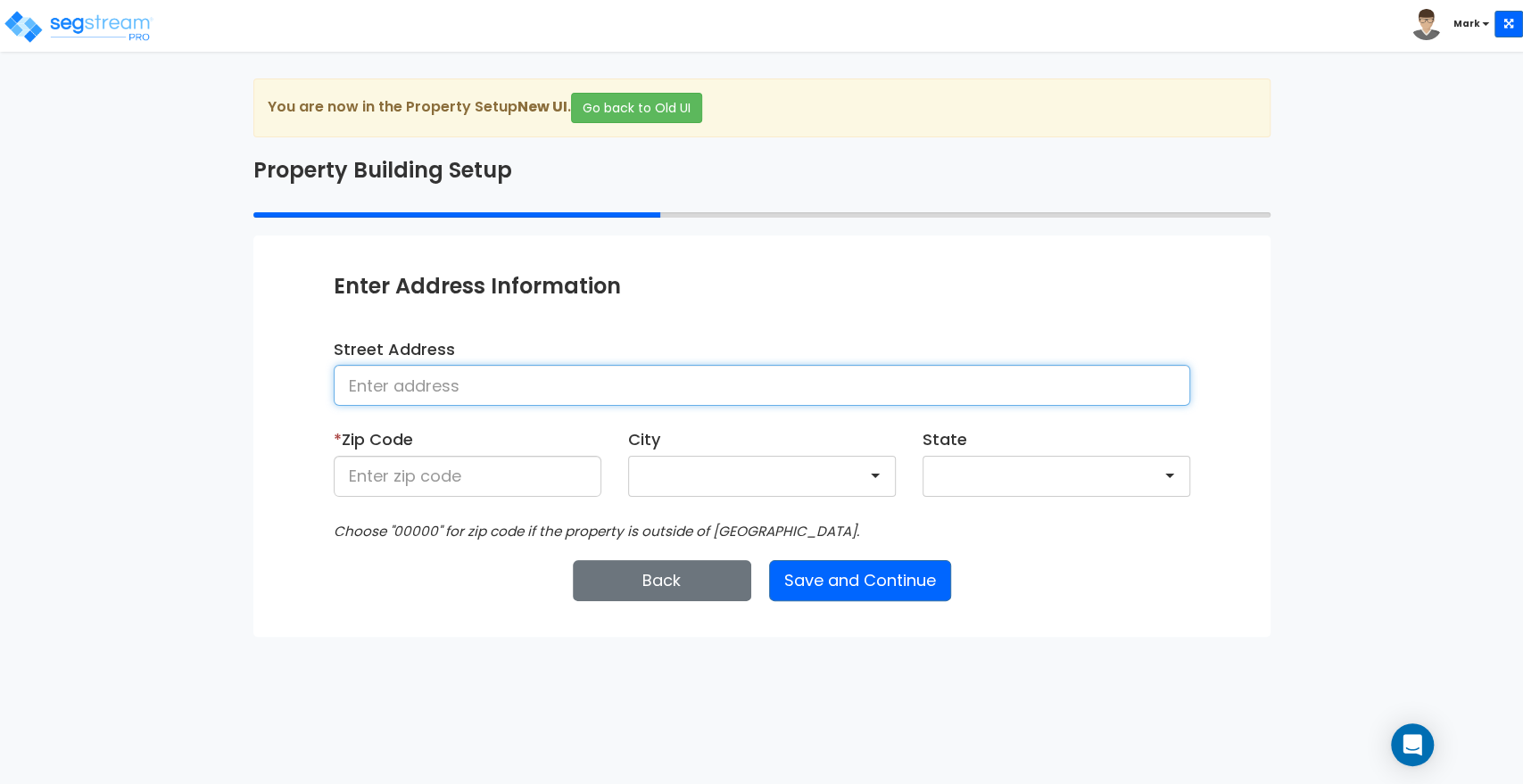
click at [441, 387] on input at bounding box center [762, 386] width 856 height 41
type input "[STREET_ADDRESS]"
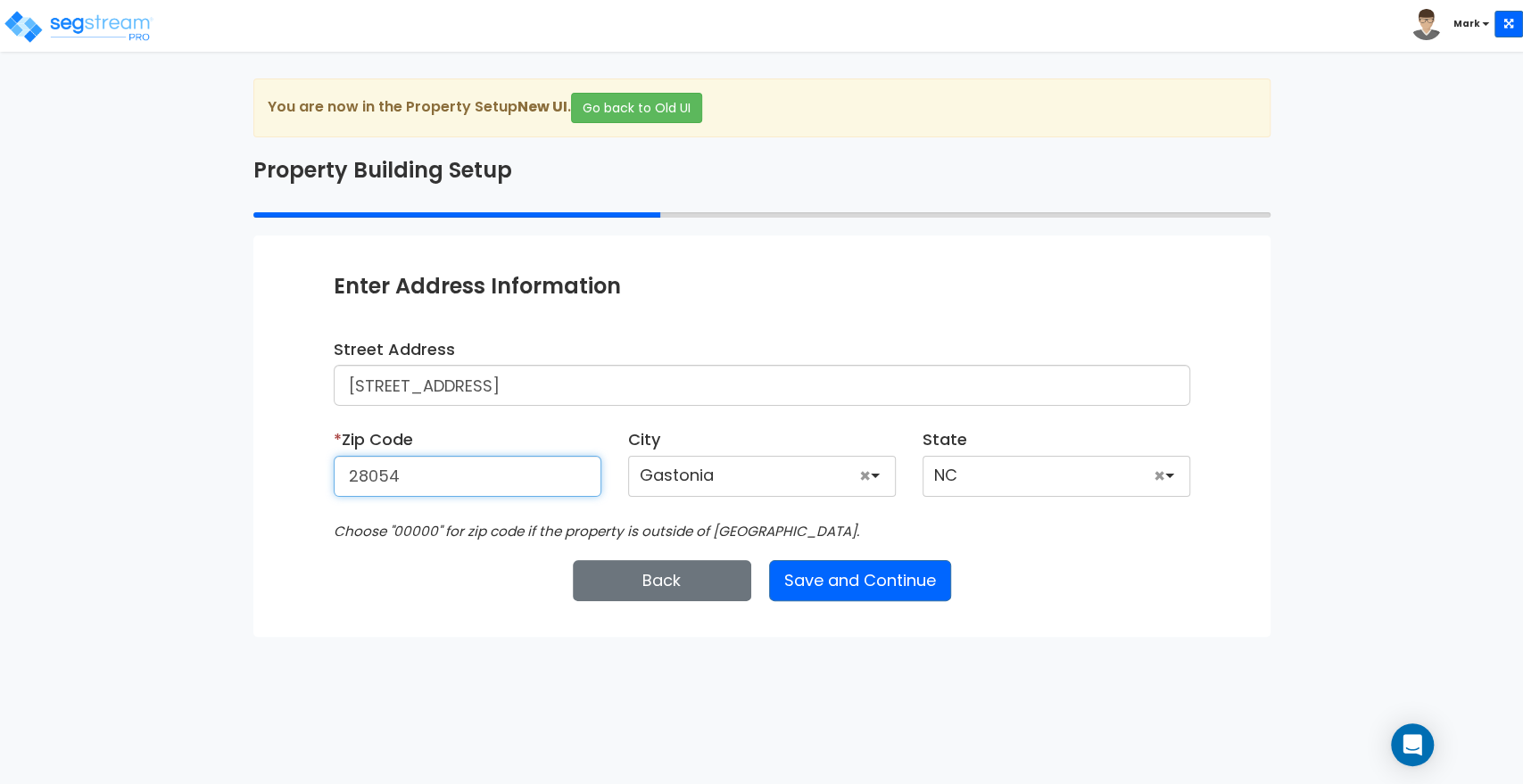
type input "28054"
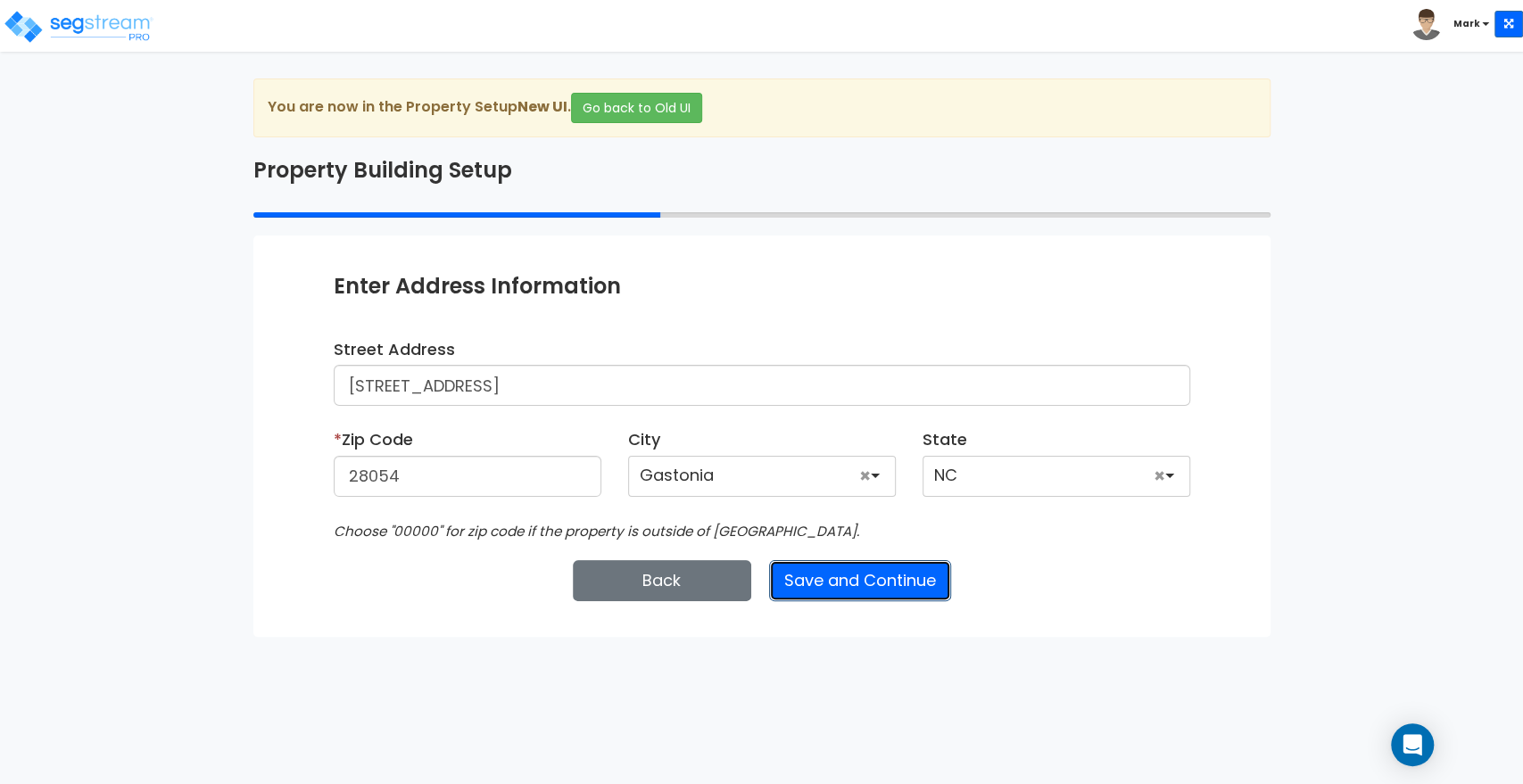
click at [874, 586] on button "Save and Continue" at bounding box center [860, 581] width 182 height 41
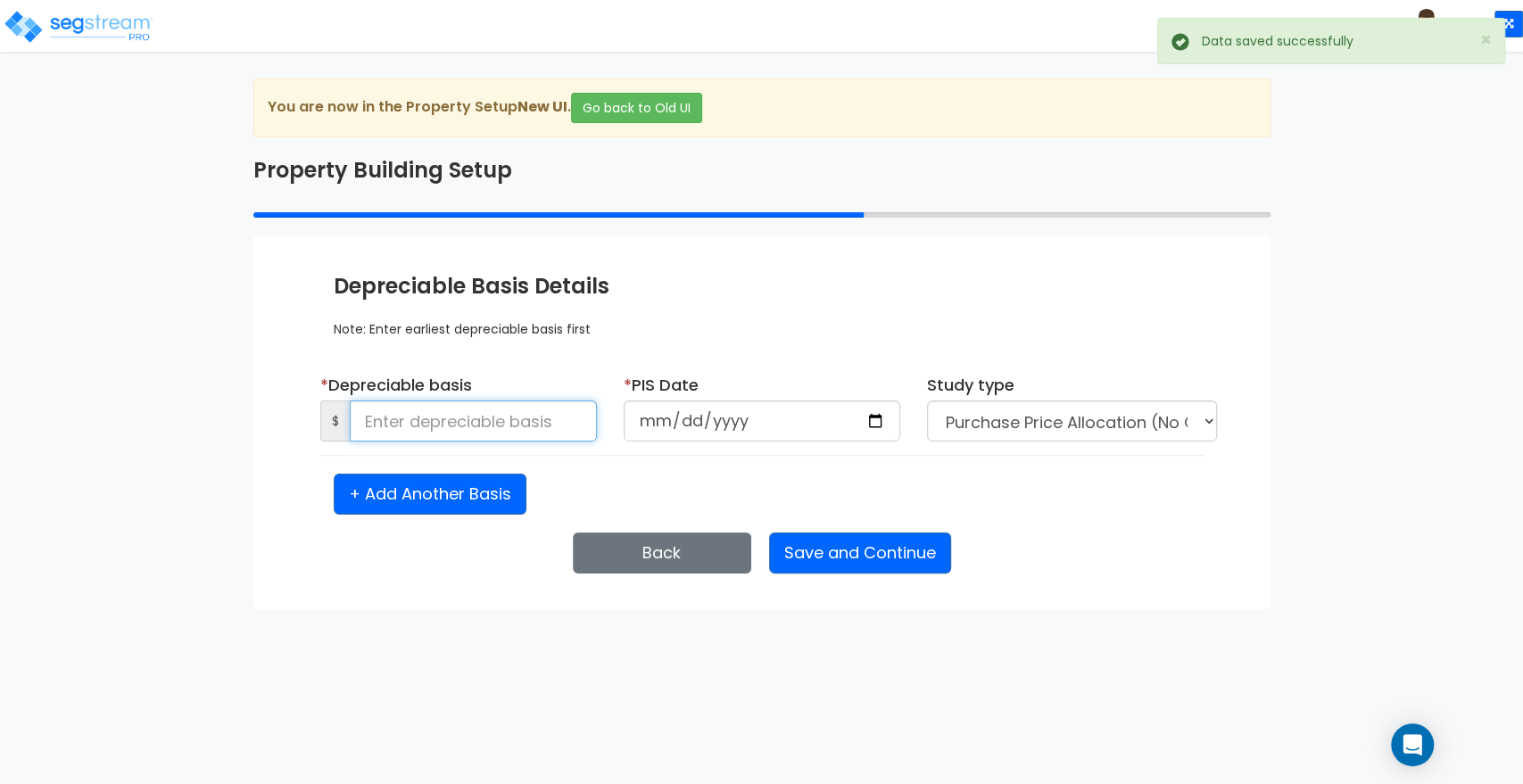
click at [437, 428] on input at bounding box center [472, 422] width 247 height 41
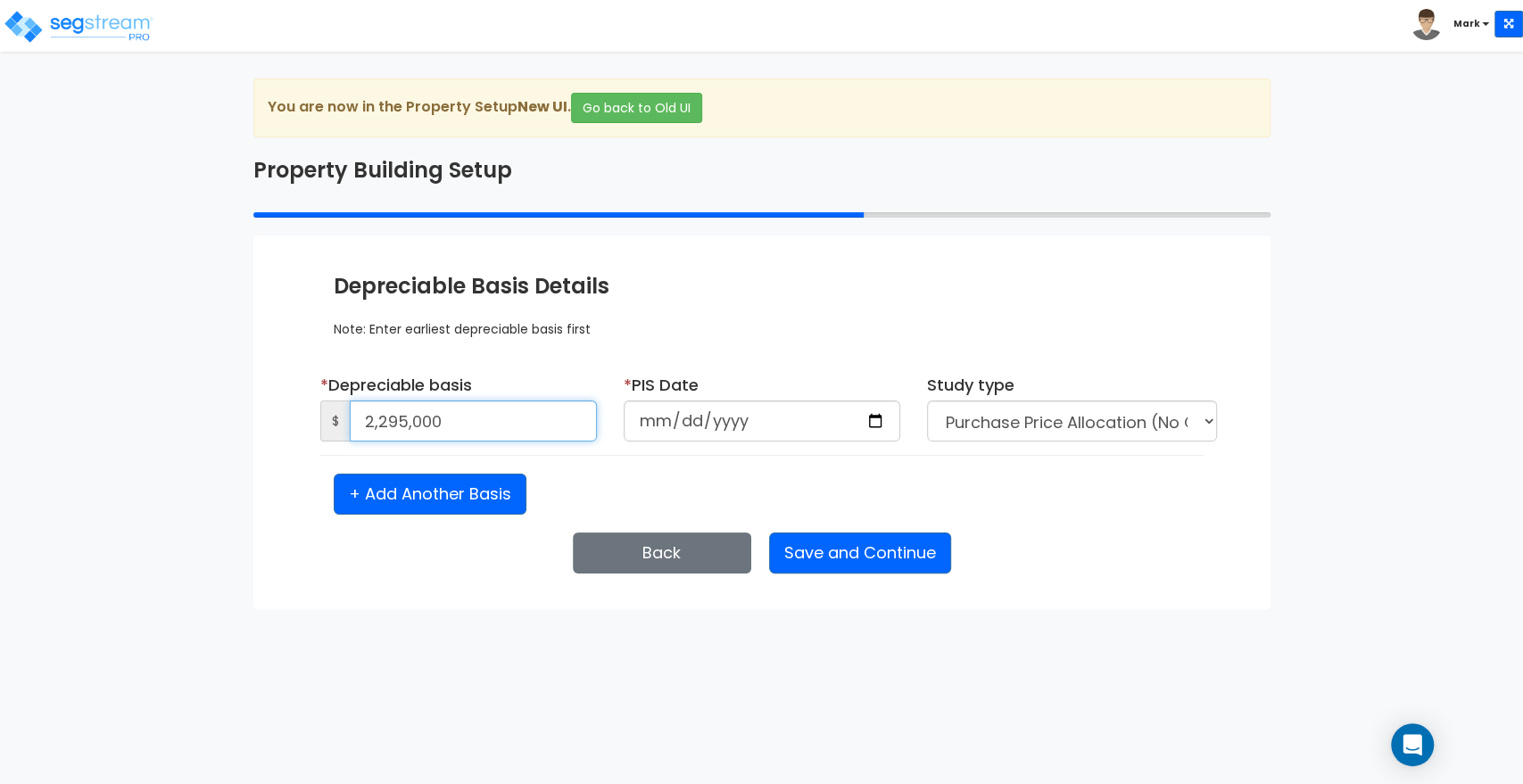
type input "2,295,000"
click at [656, 416] on input "date" at bounding box center [762, 422] width 277 height 41
type input "[DATE]"
click at [828, 563] on button "Save and Continue" at bounding box center [860, 553] width 182 height 41
select select "2018"
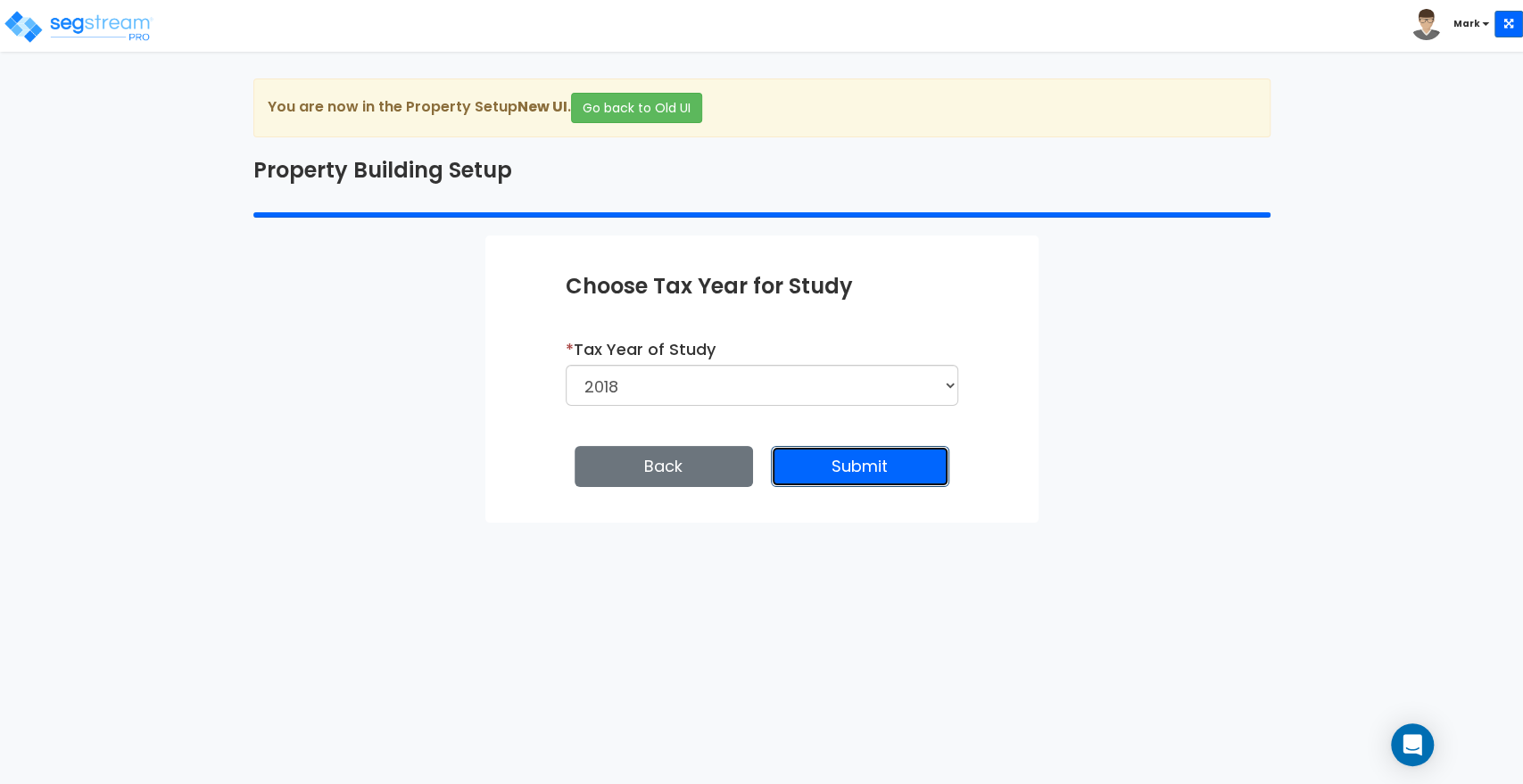
click at [896, 472] on button "Submit" at bounding box center [860, 467] width 178 height 41
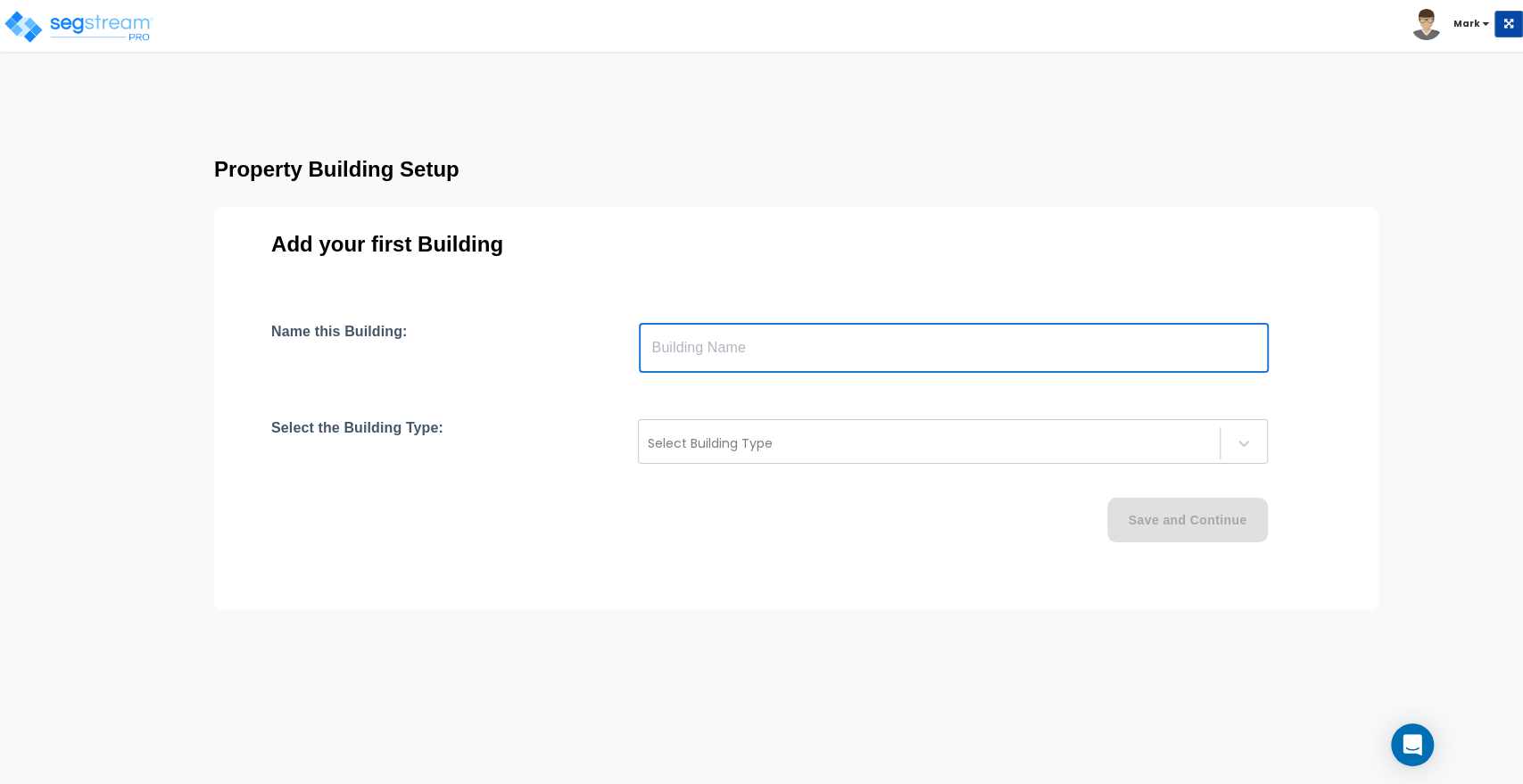
click at [821, 342] on input "text" at bounding box center [953, 347] width 630 height 50
type input "2230 E Franklin"
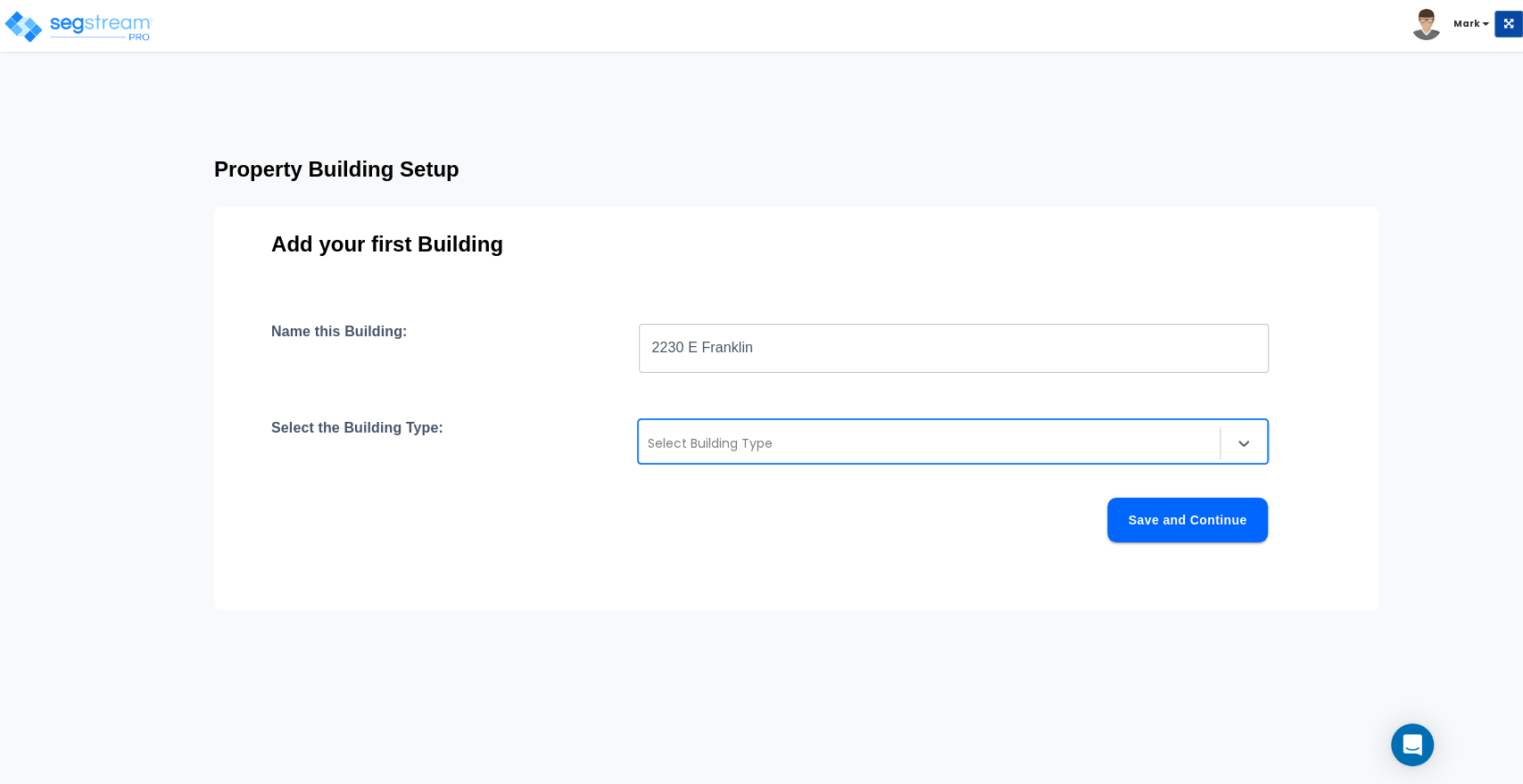
click at [762, 444] on div at bounding box center [930, 443] width 563 height 22
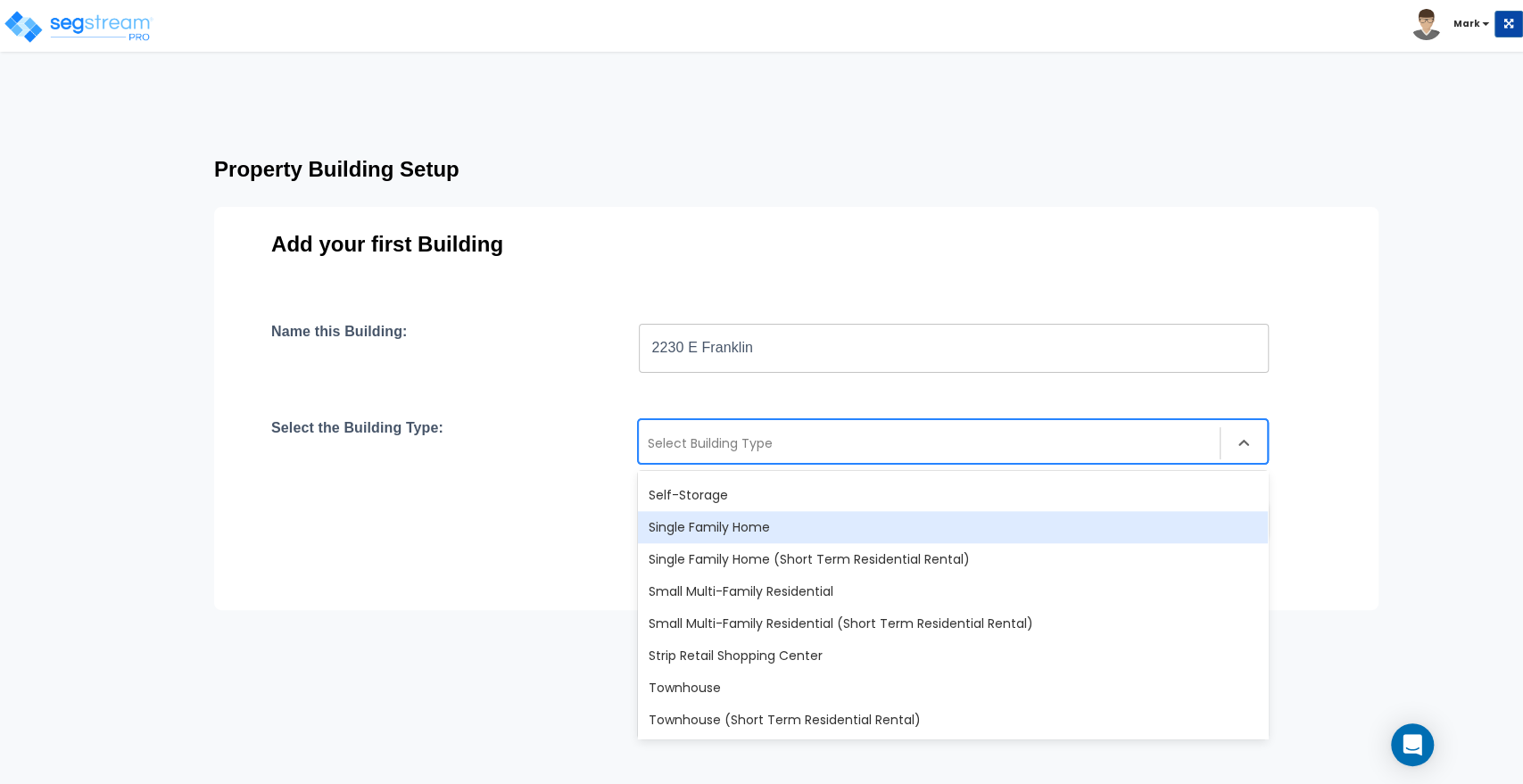
scroll to position [1537, 0]
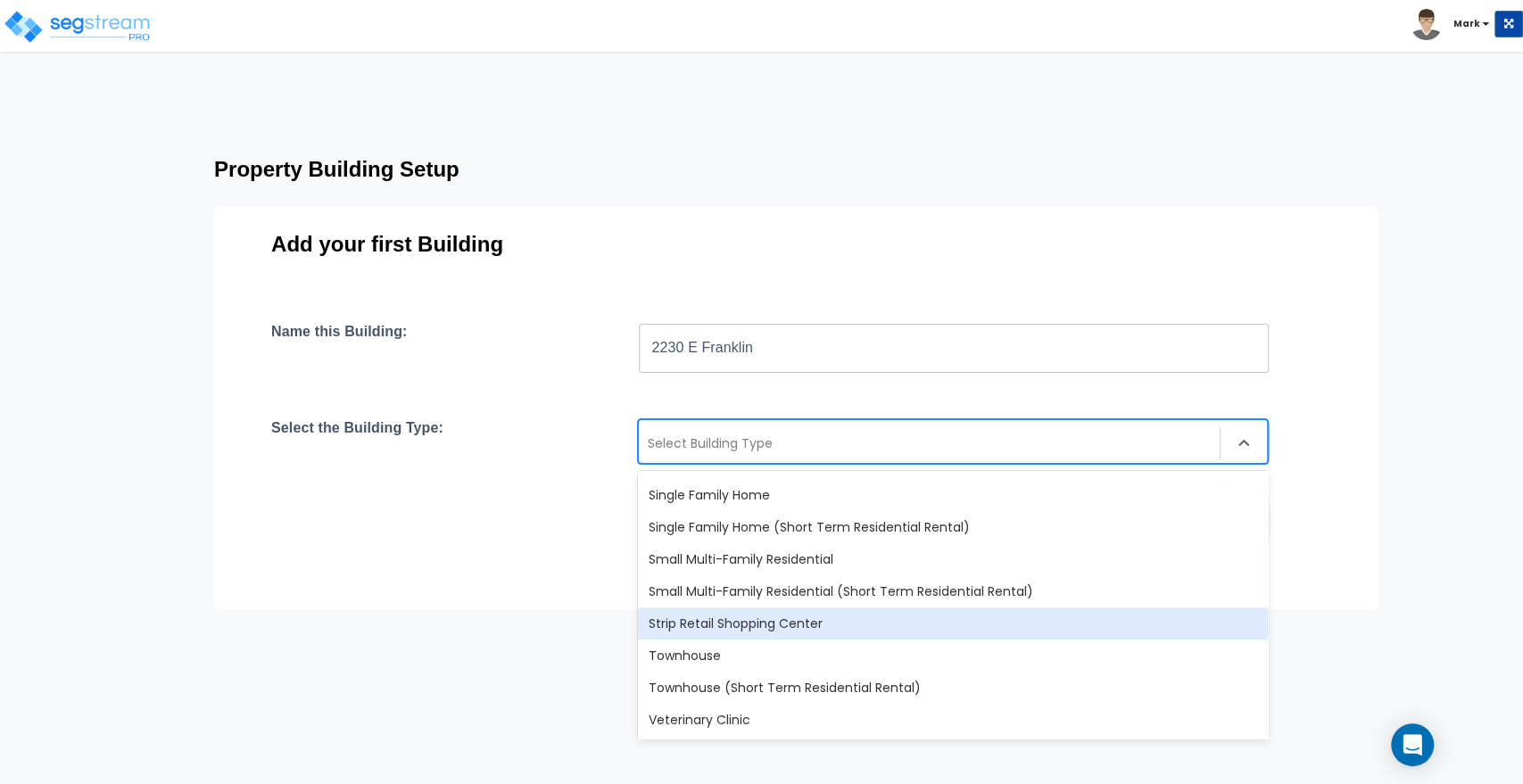
click at [760, 617] on div "Strip Retail Shopping Center" at bounding box center [952, 623] width 630 height 32
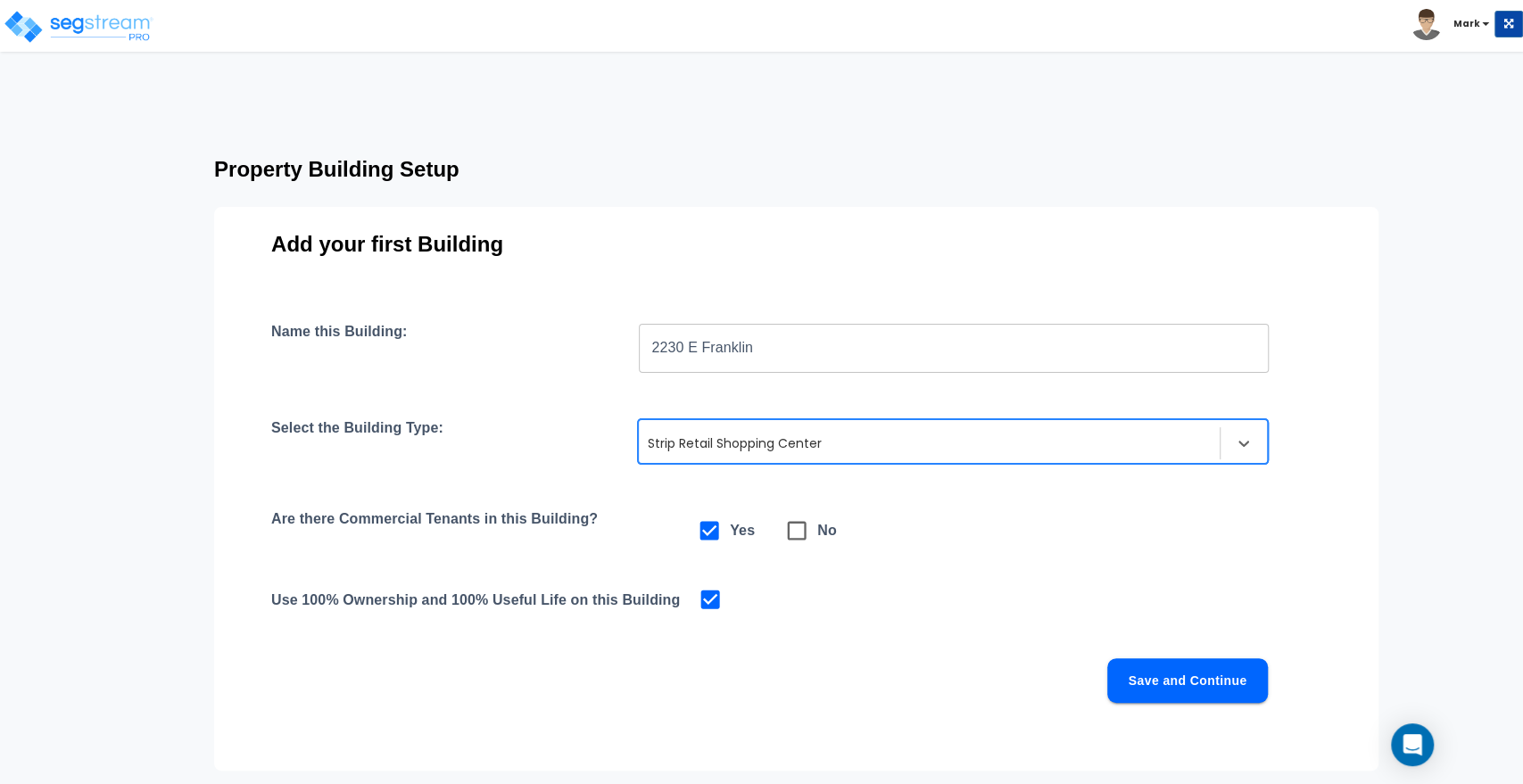
click at [1135, 448] on div at bounding box center [930, 443] width 563 height 22
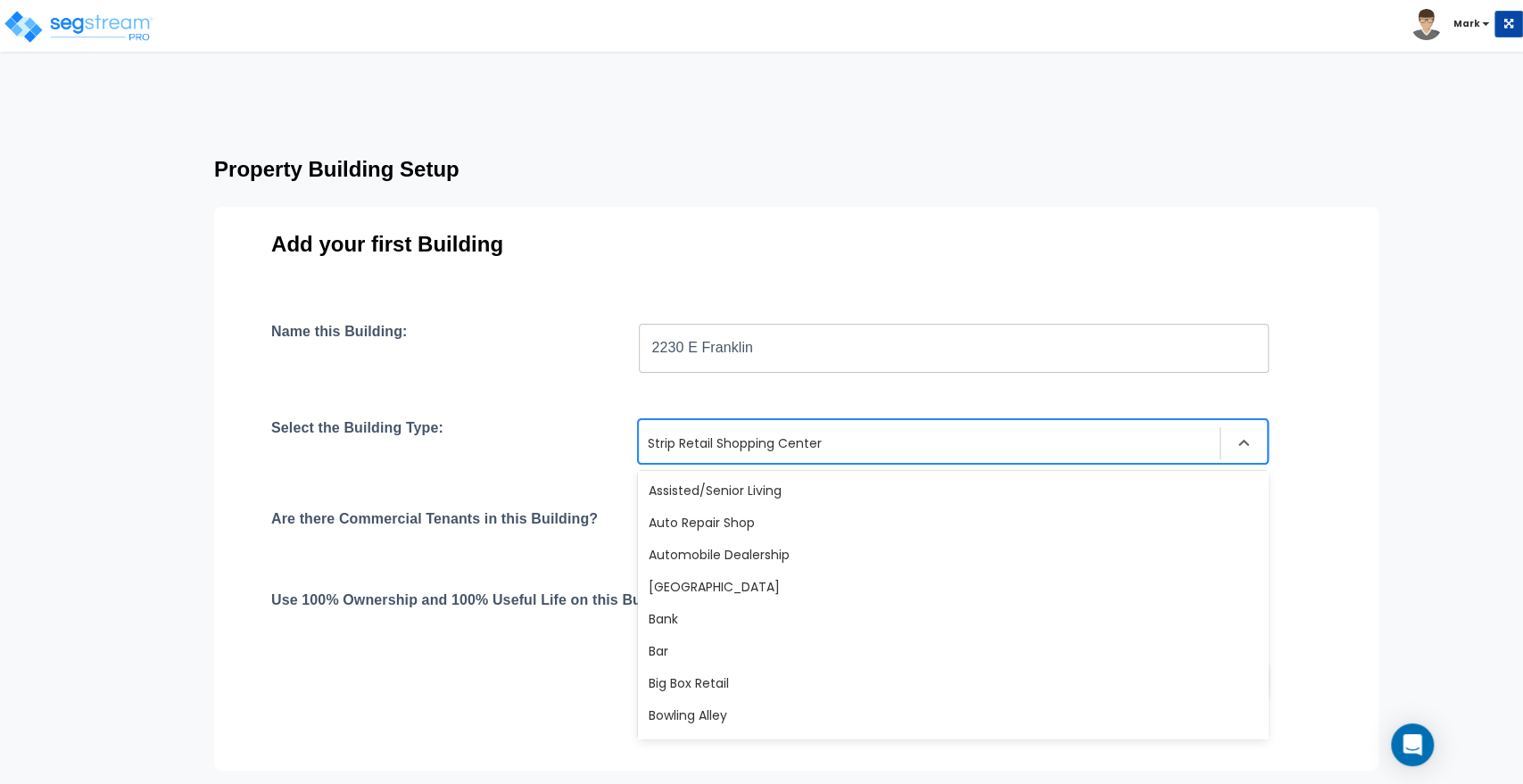
scroll to position [1449, 0]
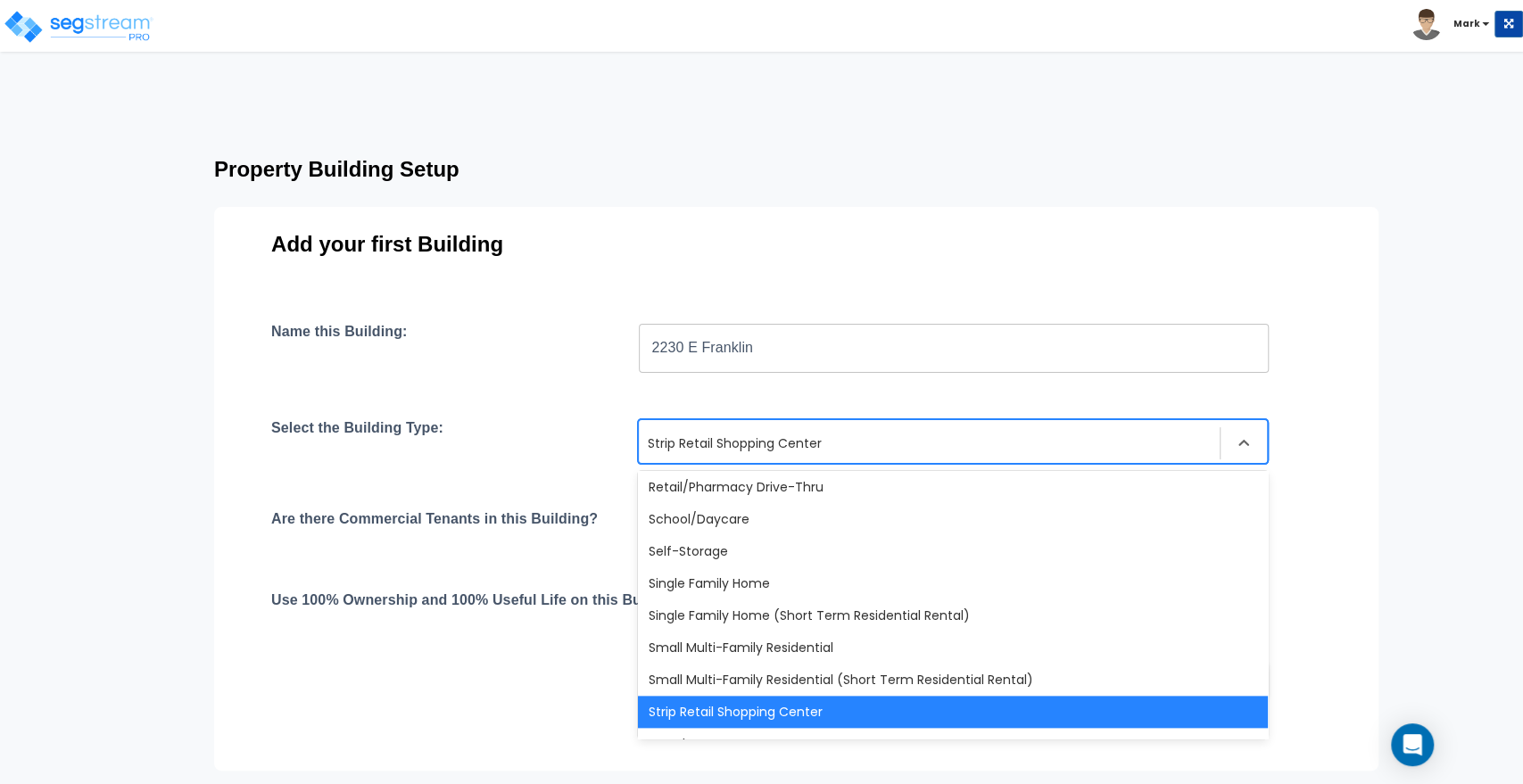
click at [716, 712] on div "Strip Retail Shopping Center" at bounding box center [952, 712] width 630 height 32
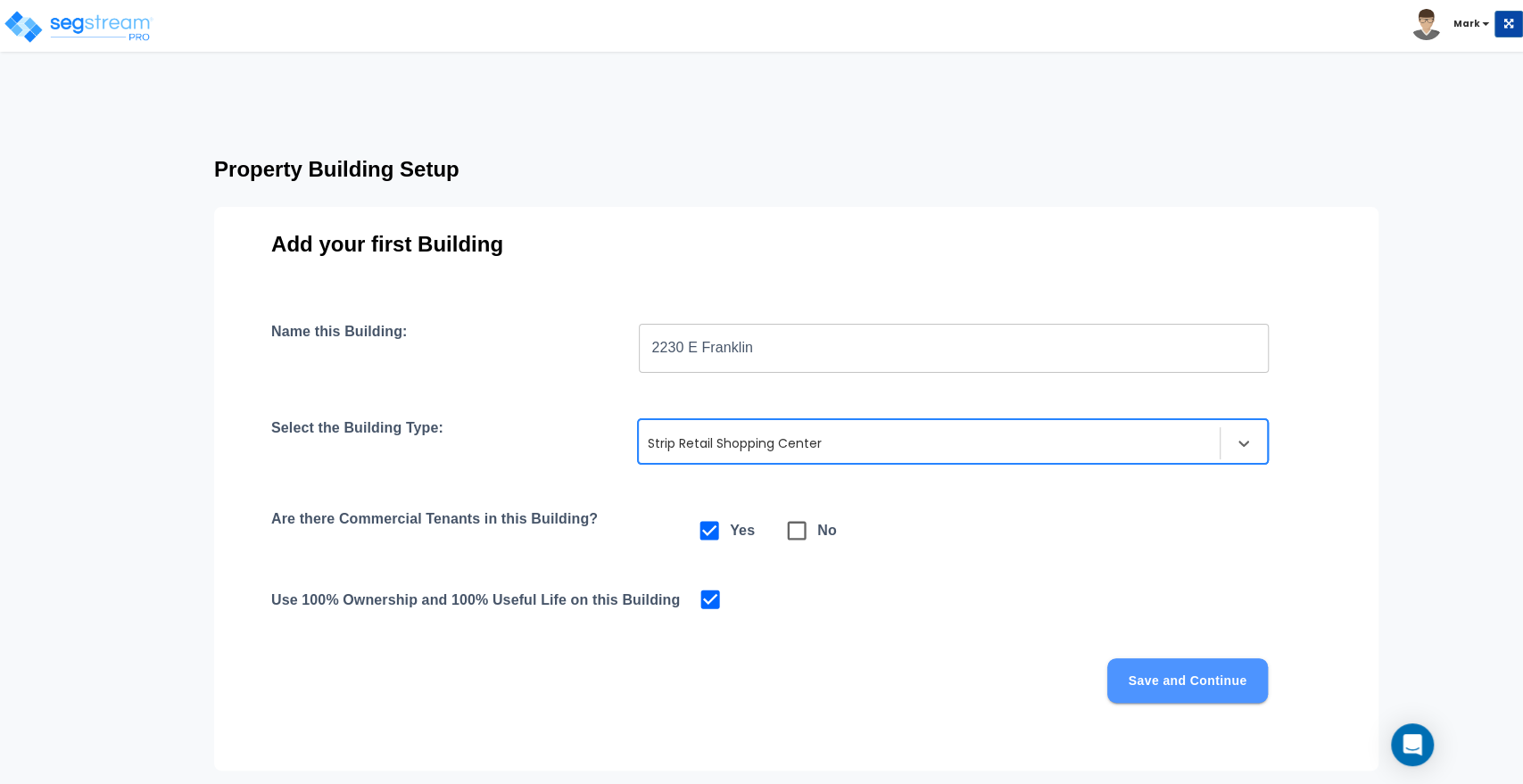
click at [1215, 684] on button "Save and Continue" at bounding box center [1187, 681] width 161 height 45
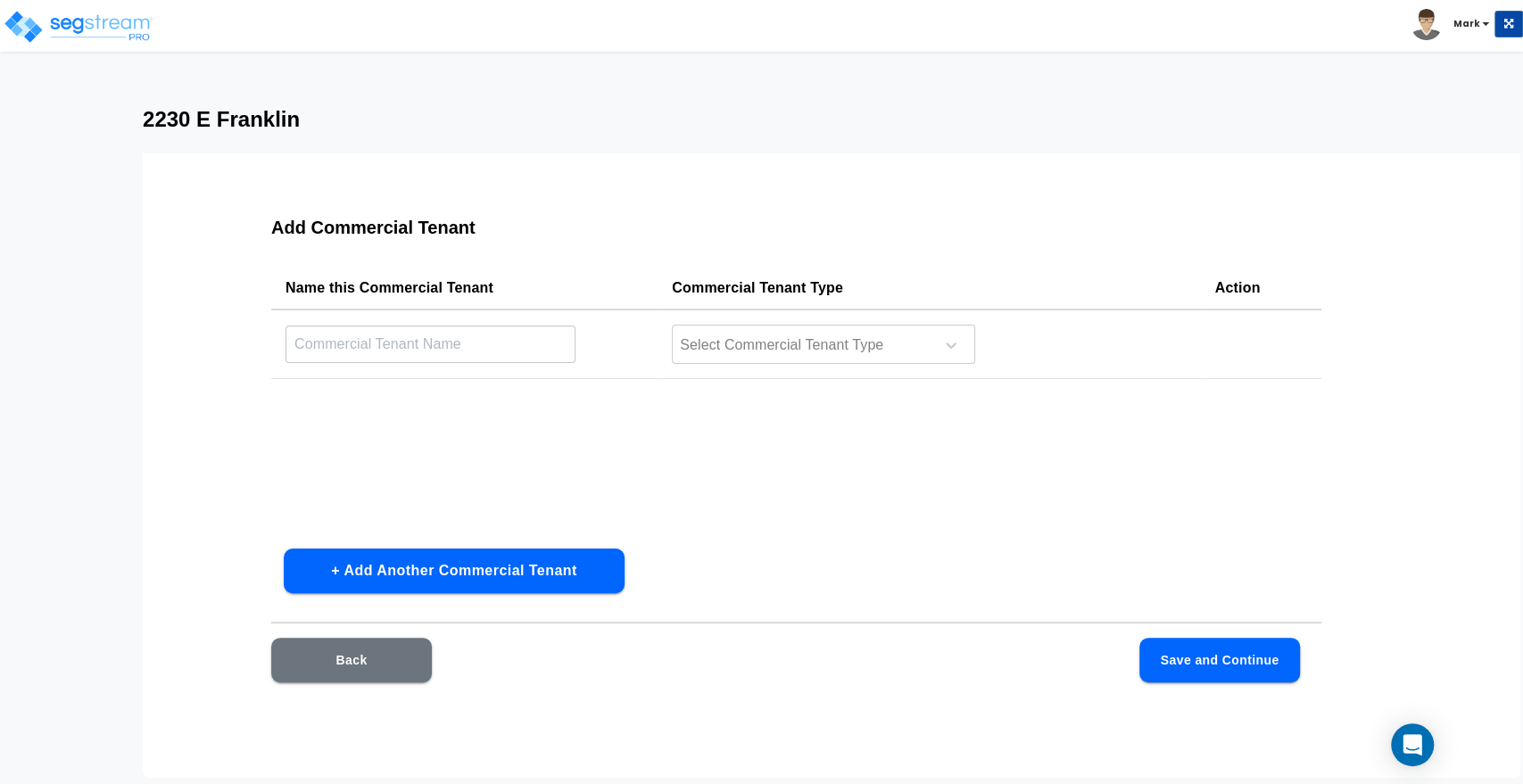
click at [360, 348] on input "text" at bounding box center [430, 344] width 290 height 38
type input "Oodles of Noodles"
click at [725, 347] on div at bounding box center [800, 346] width 244 height 24
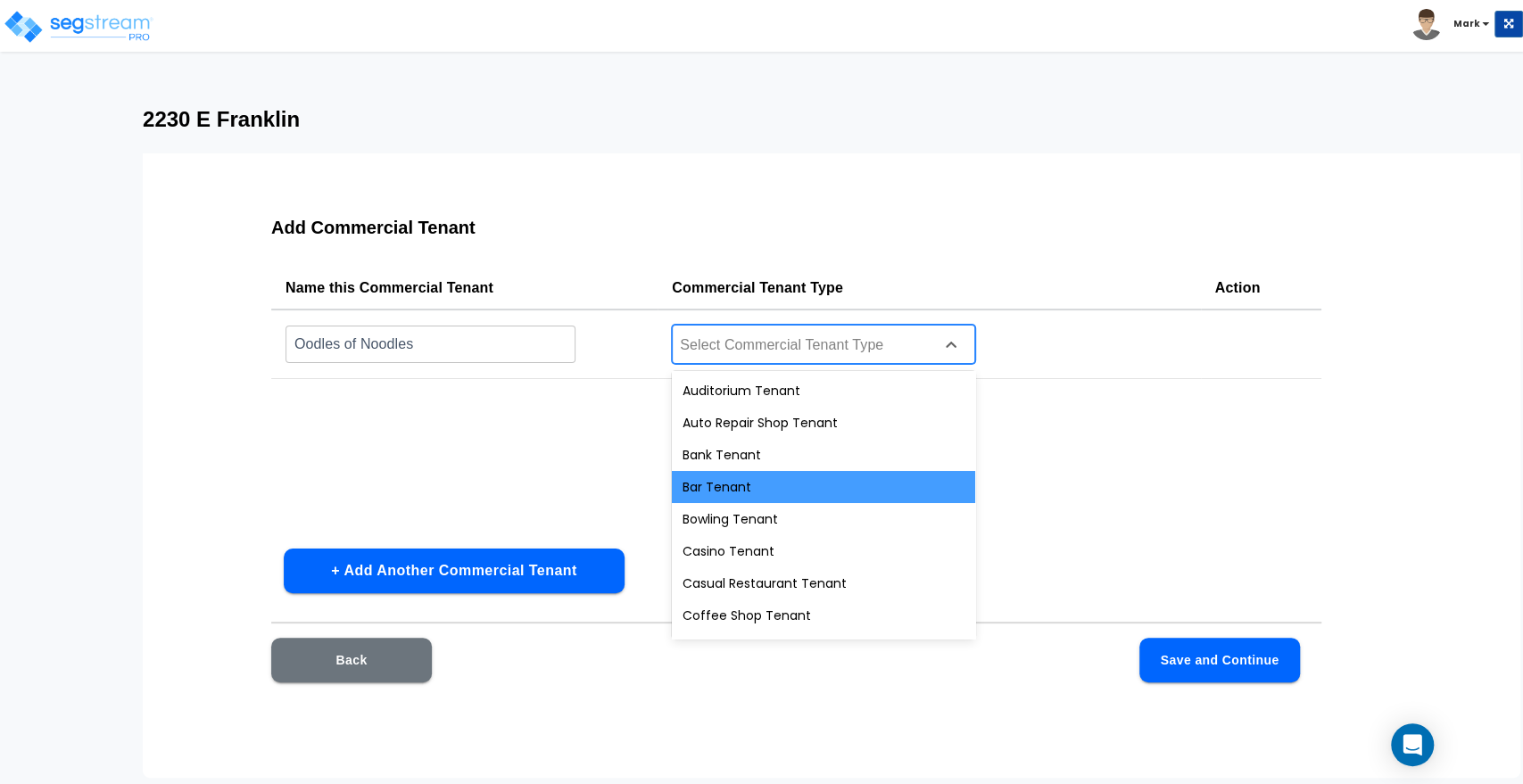
scroll to position [99, 0]
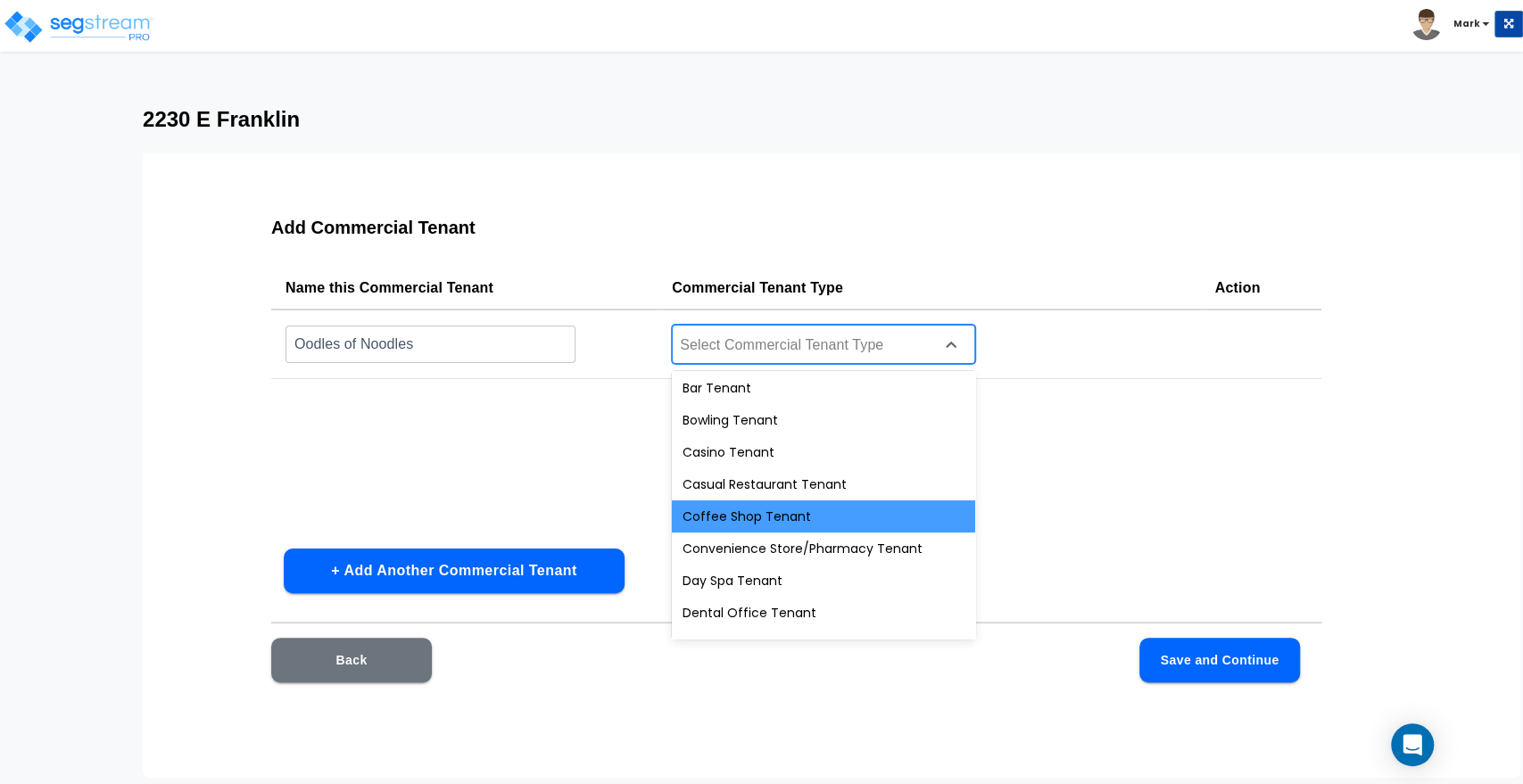
click at [776, 512] on div "Coffee Shop Tenant" at bounding box center [823, 516] width 303 height 32
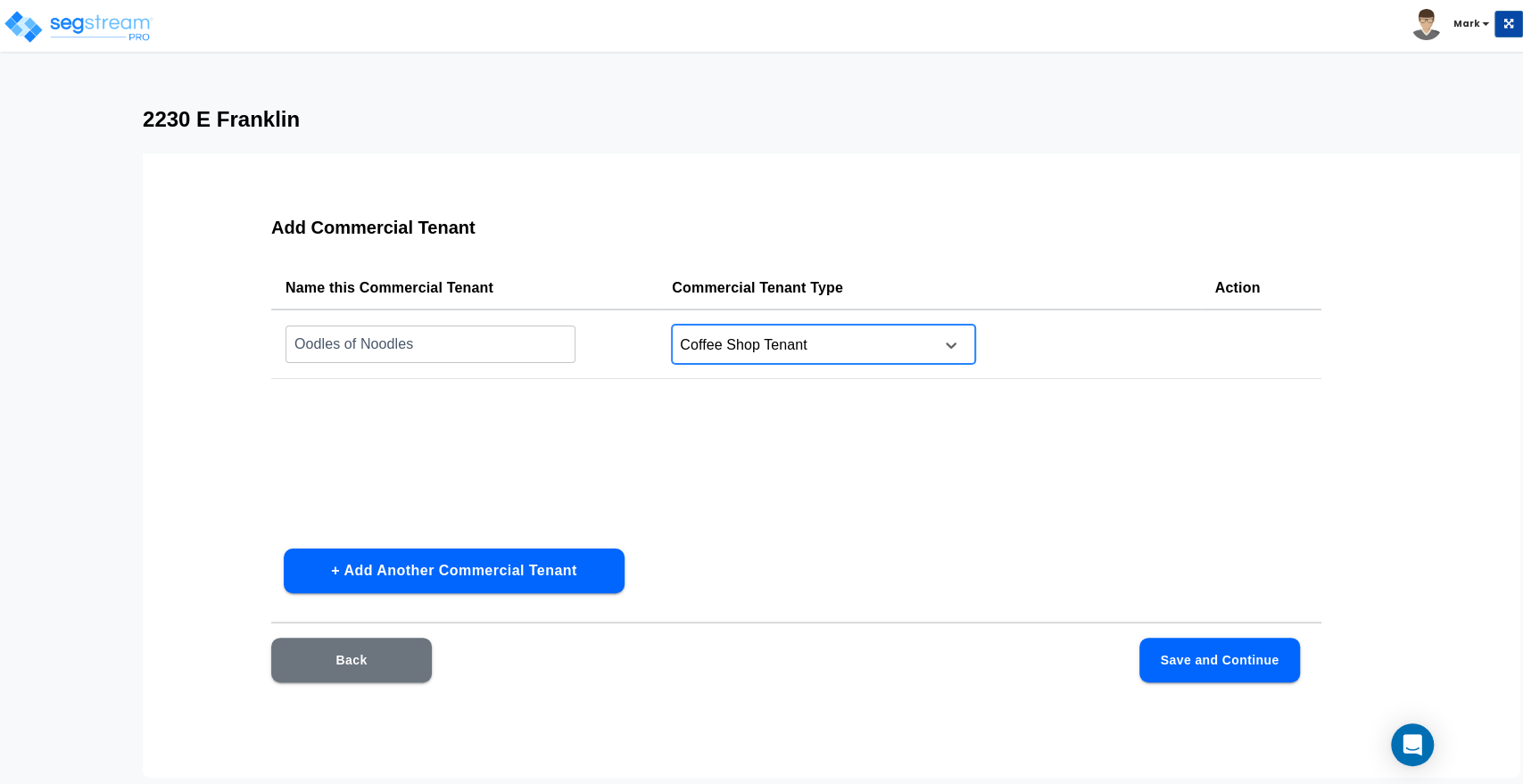
click at [433, 576] on button "+ Add Another Commercial Tenant" at bounding box center [454, 571] width 341 height 45
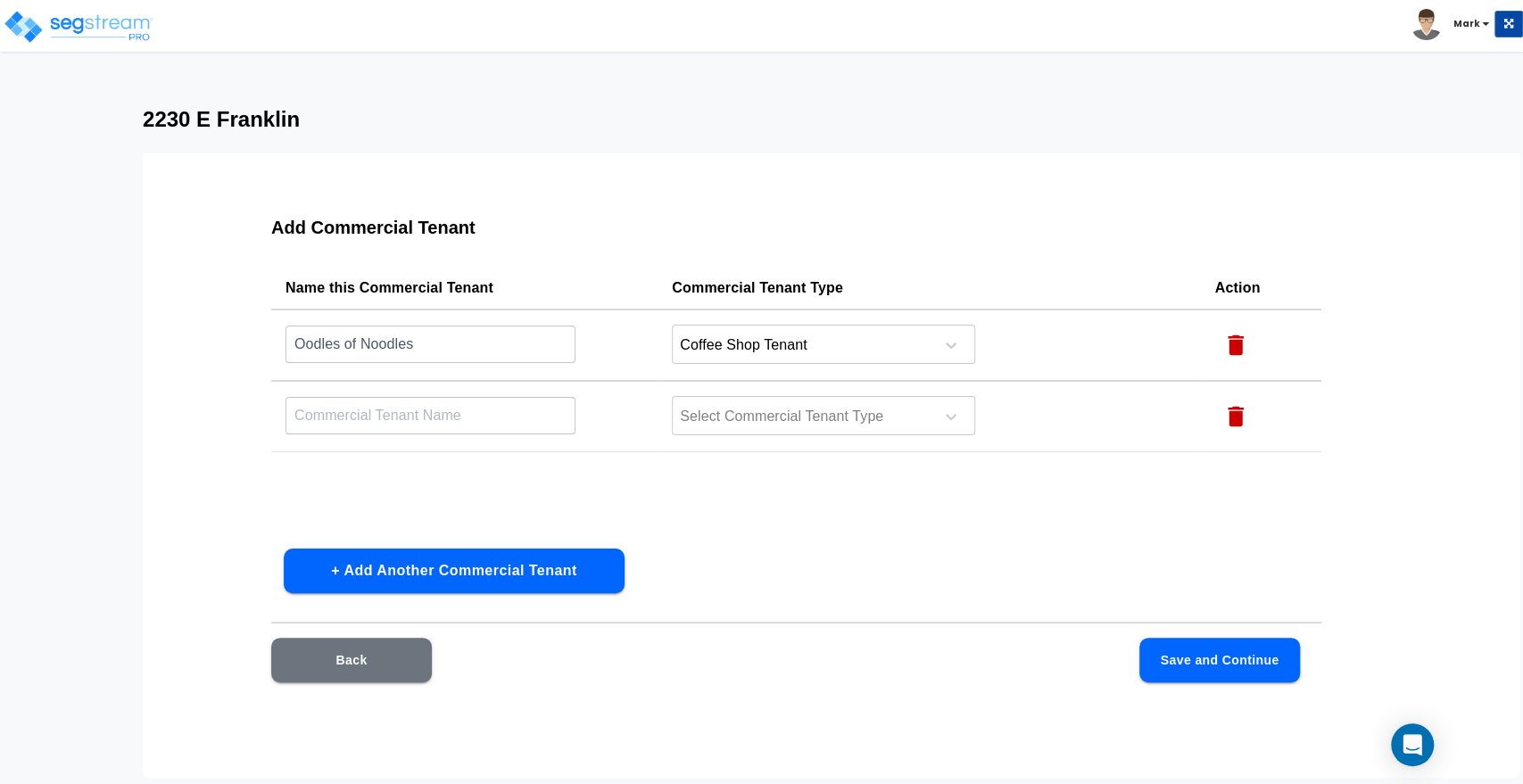
click at [369, 363] on input "text" at bounding box center [430, 344] width 290 height 38
type input "Smoothie King"
click at [1231, 649] on button "Save and Continue" at bounding box center [1219, 660] width 161 height 45
click at [835, 415] on div at bounding box center [800, 417] width 244 height 24
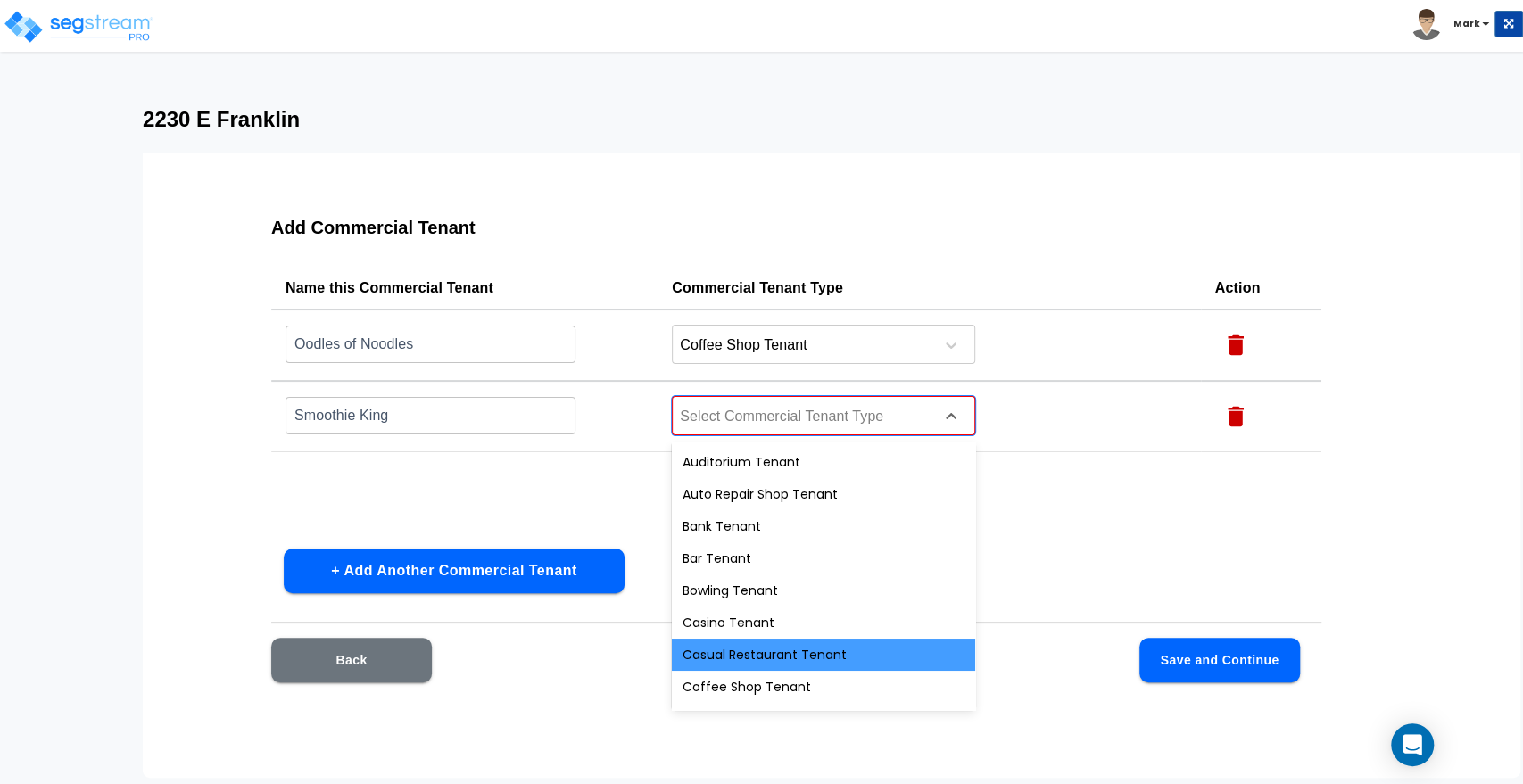
click at [759, 657] on div "Casual Restaurant Tenant" at bounding box center [823, 654] width 303 height 32
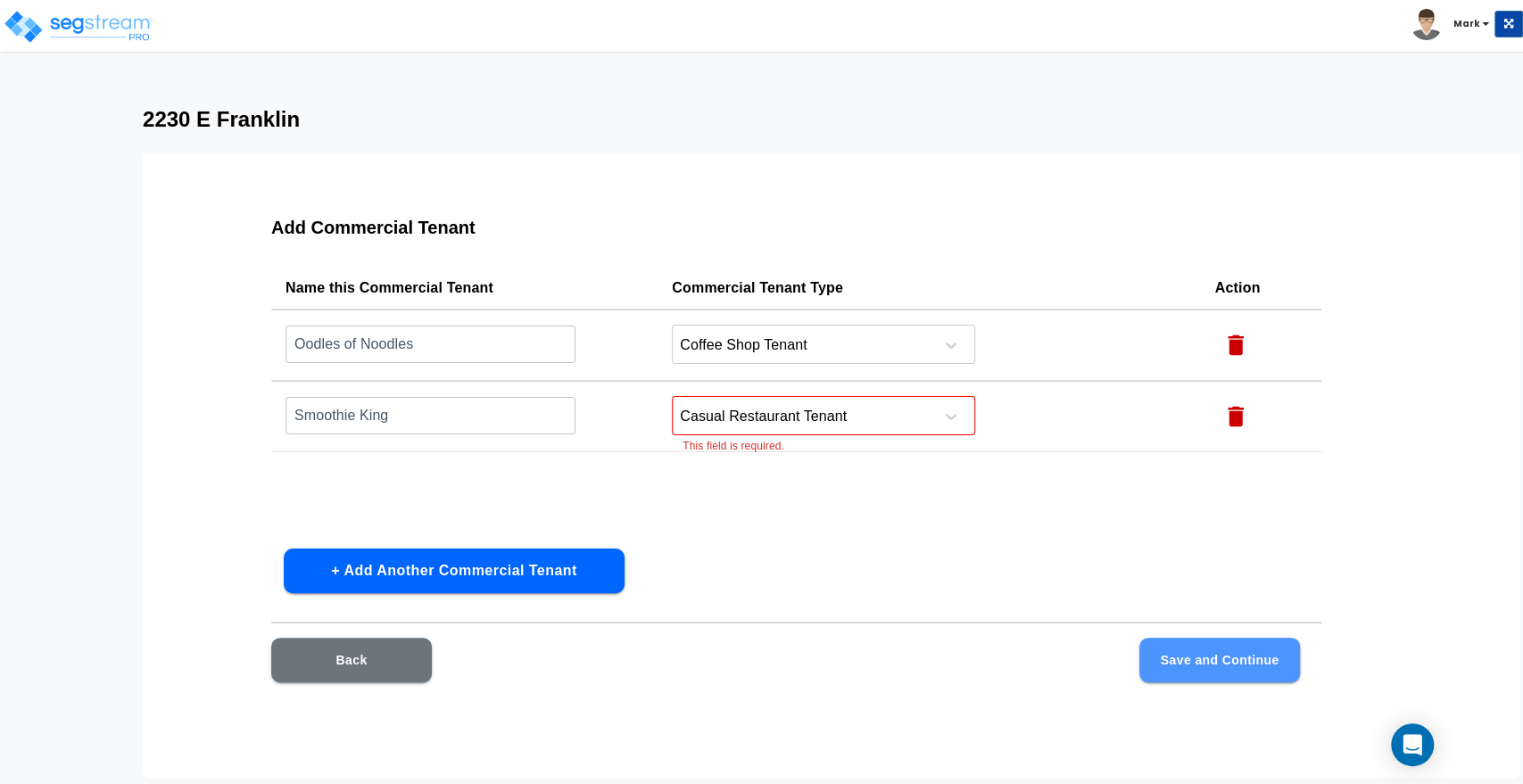
click at [1235, 653] on button "Save and Continue" at bounding box center [1219, 660] width 161 height 45
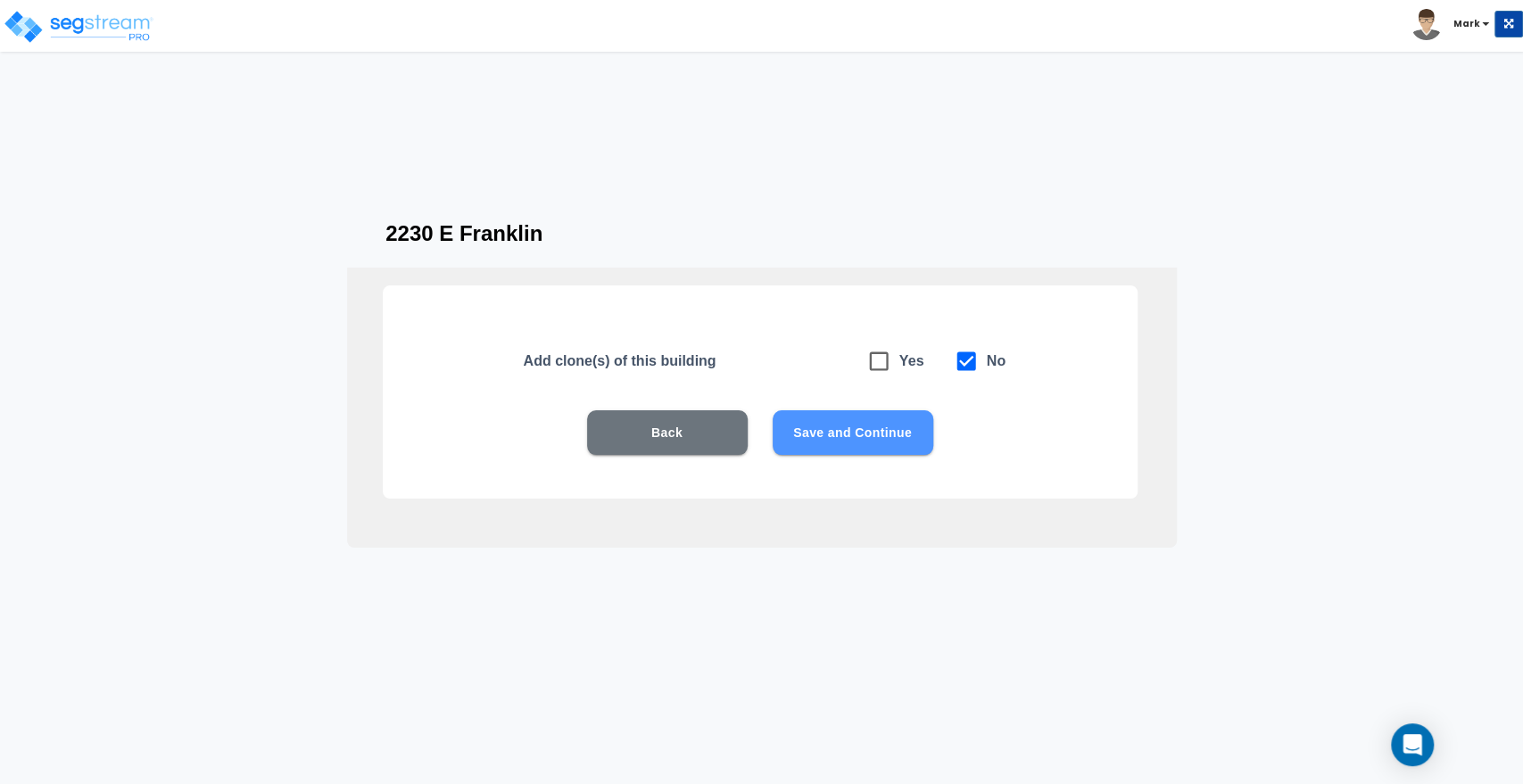
click at [868, 435] on button "Save and Continue" at bounding box center [853, 433] width 161 height 45
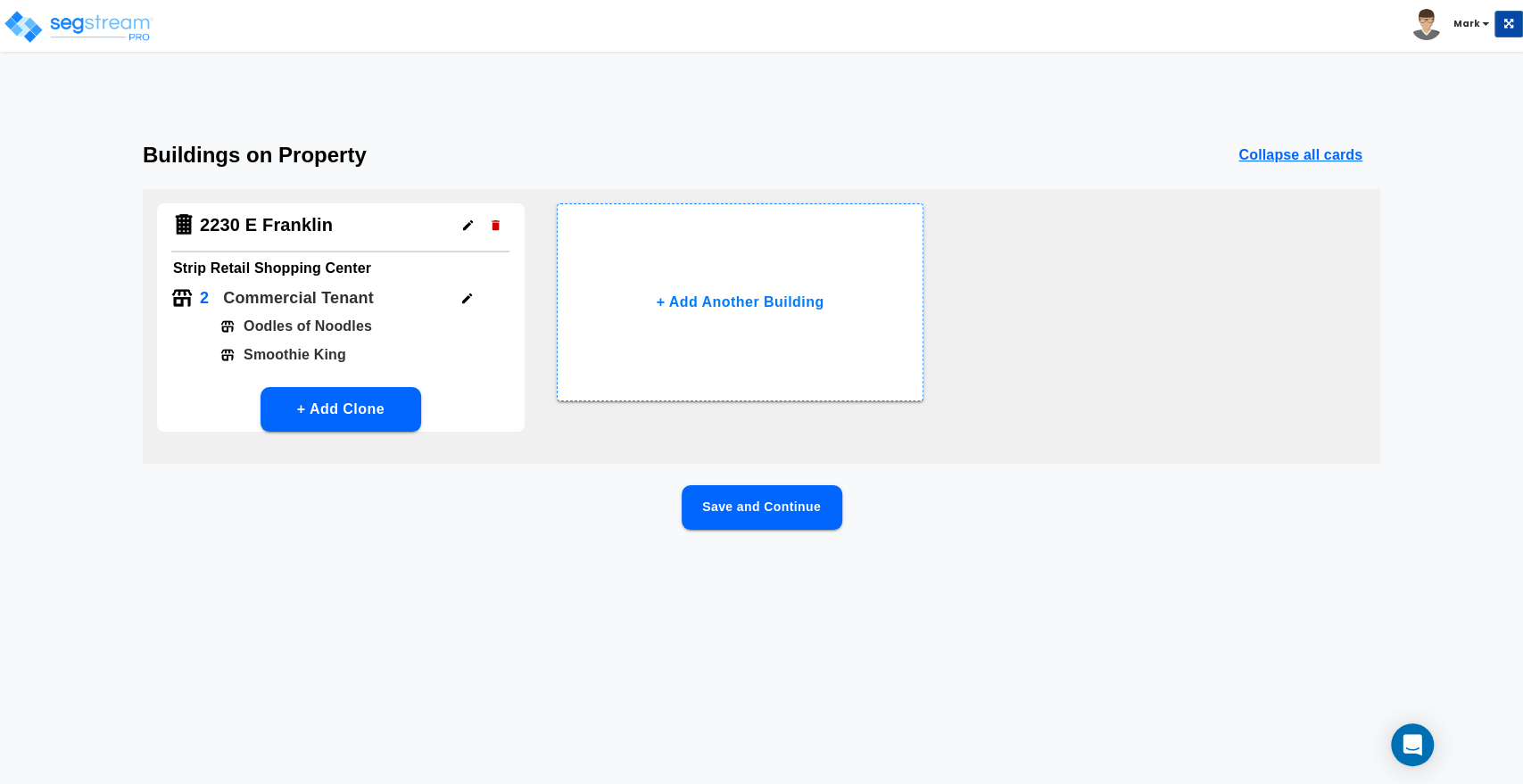
click at [772, 505] on button "Save and Continue" at bounding box center [762, 508] width 161 height 45
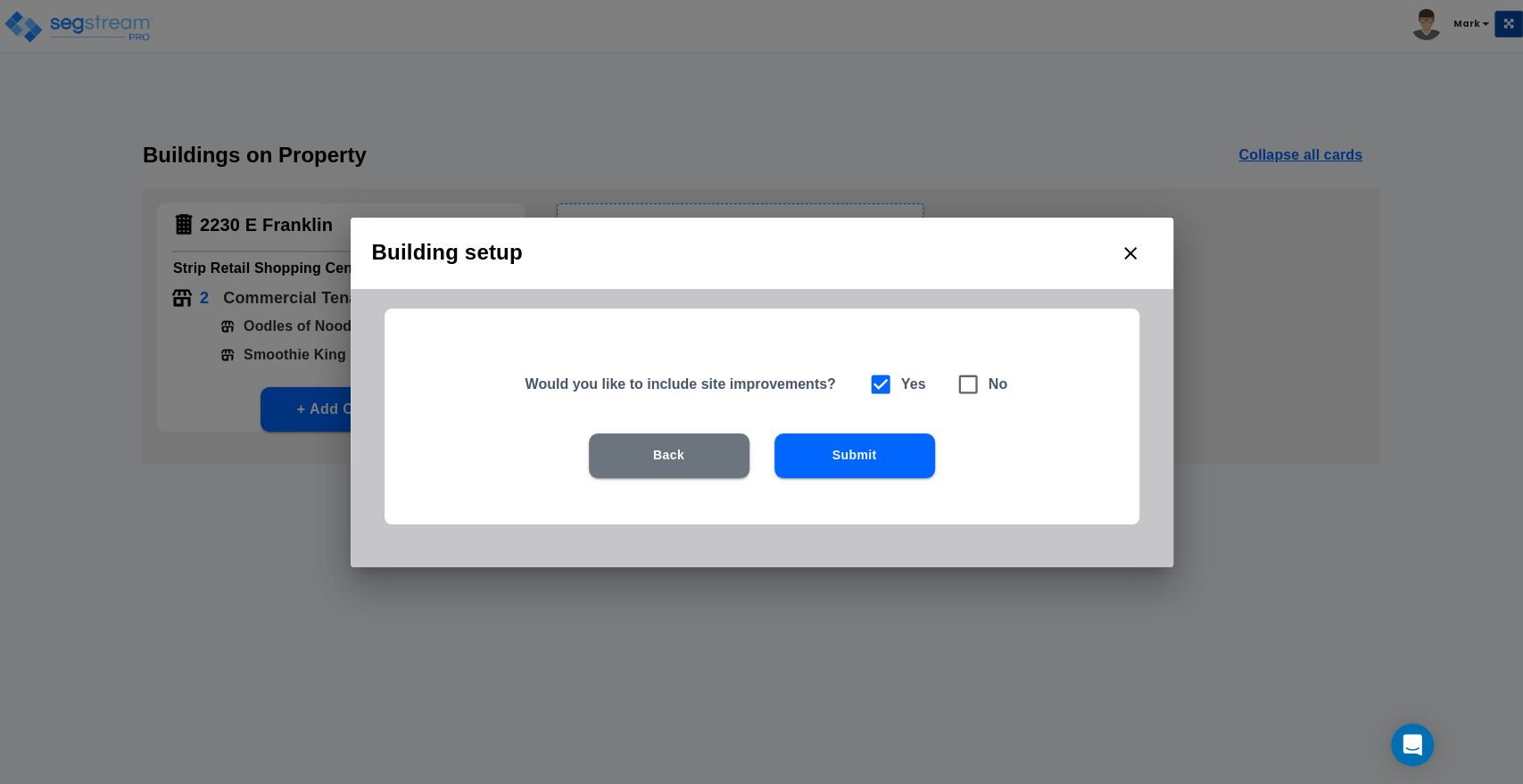
click at [815, 455] on button "Submit" at bounding box center [854, 456] width 161 height 45
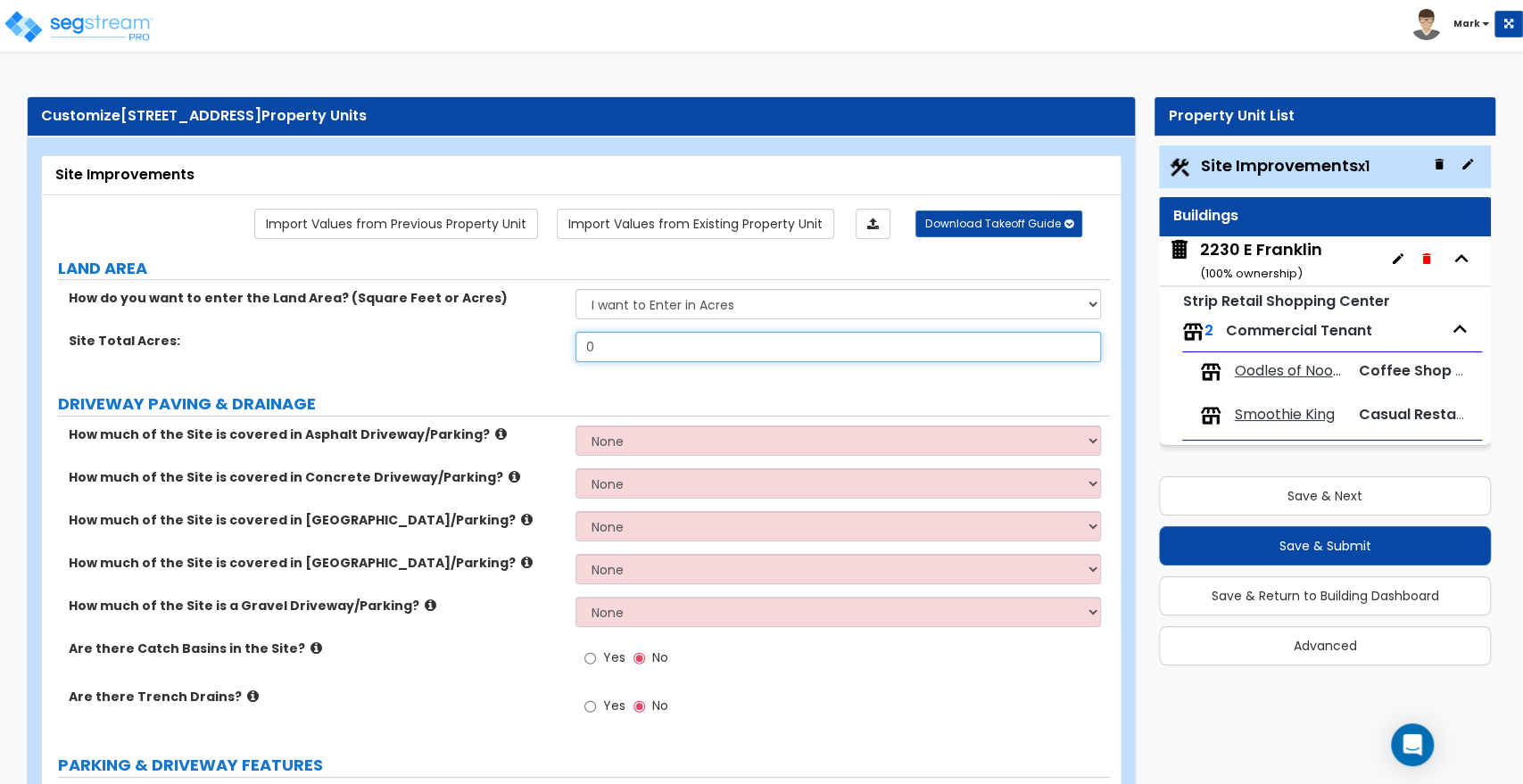
drag, startPoint x: 614, startPoint y: 352, endPoint x: 537, endPoint y: 357, distance: 77.2
click at [537, 357] on div "Site Total Acres: 0" at bounding box center [576, 353] width 1068 height 43
type input "1.13"
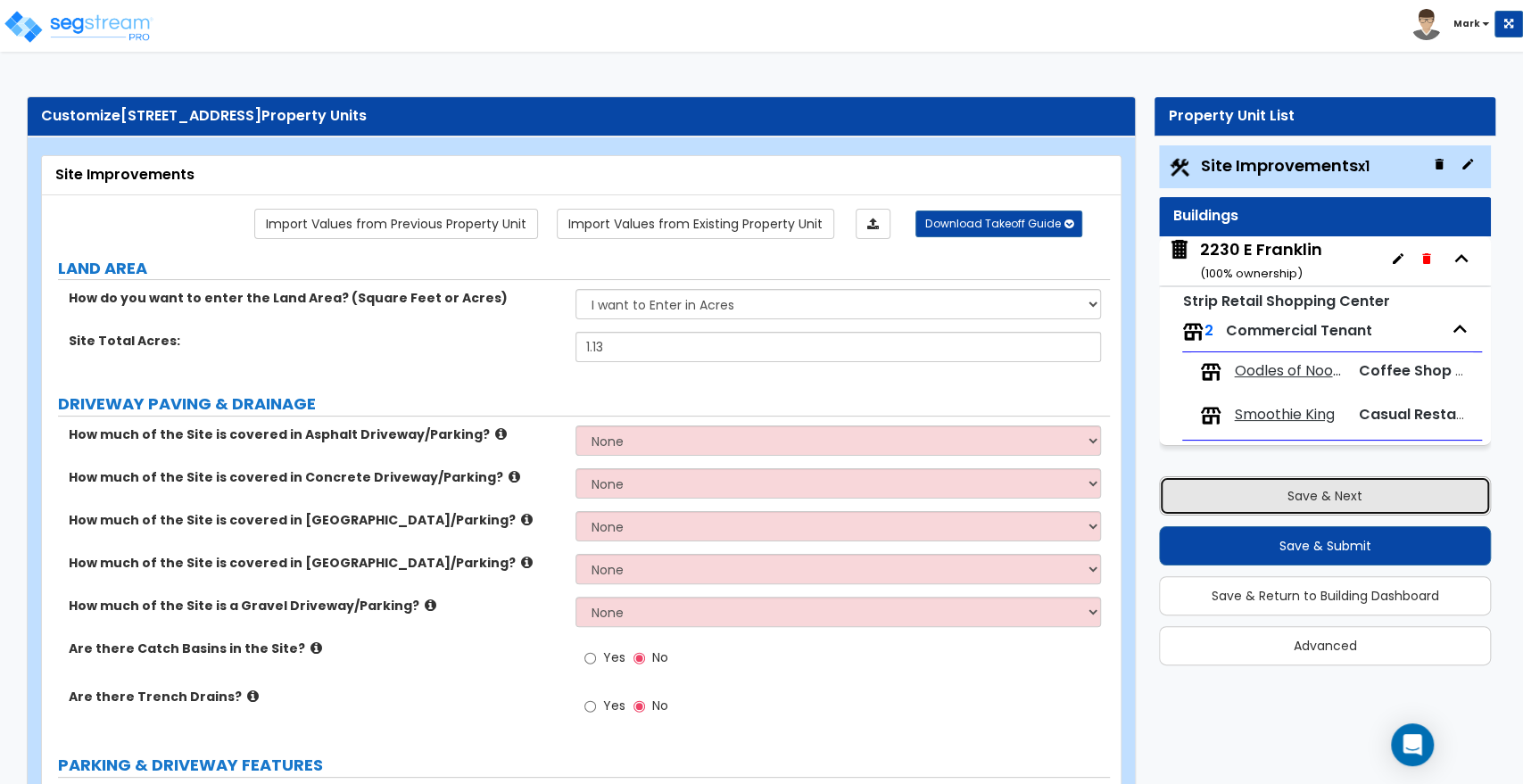
click at [1408, 492] on button "Save & Next" at bounding box center [1324, 496] width 331 height 39
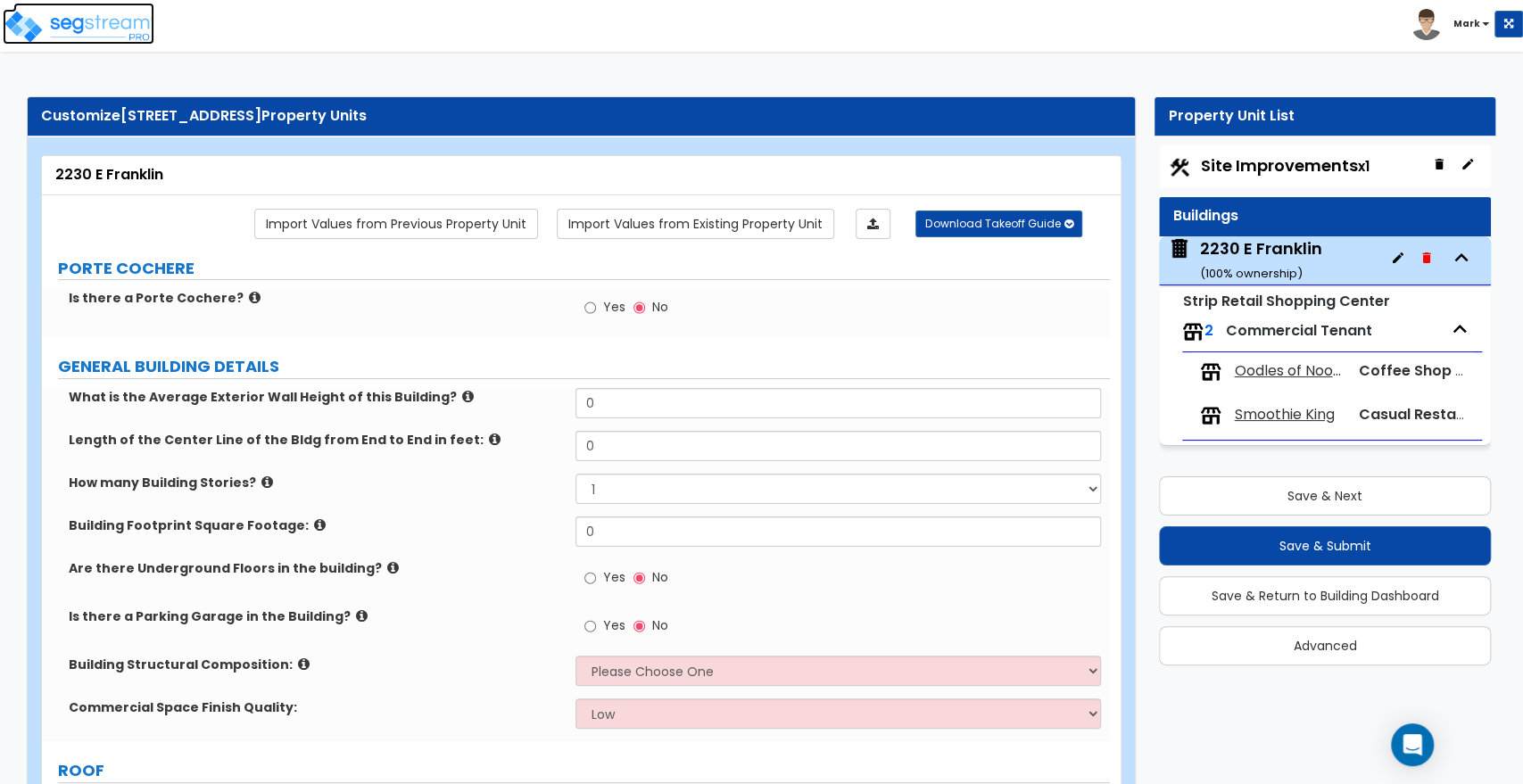
click at [113, 27] on img at bounding box center [79, 27] width 152 height 36
